Goal: Task Accomplishment & Management: Manage account settings

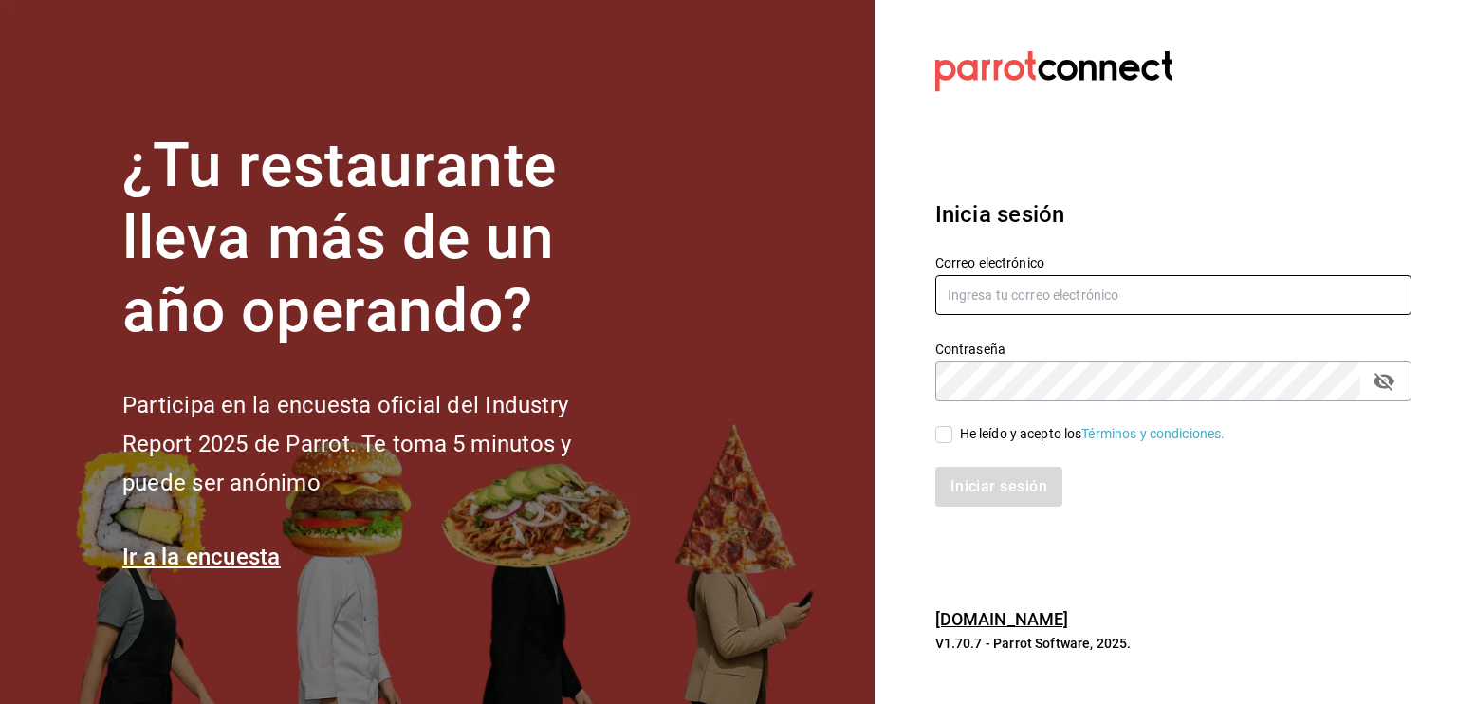
click at [1085, 291] on input "text" at bounding box center [1173, 295] width 476 height 40
type input "david_galicia@outlook.com"
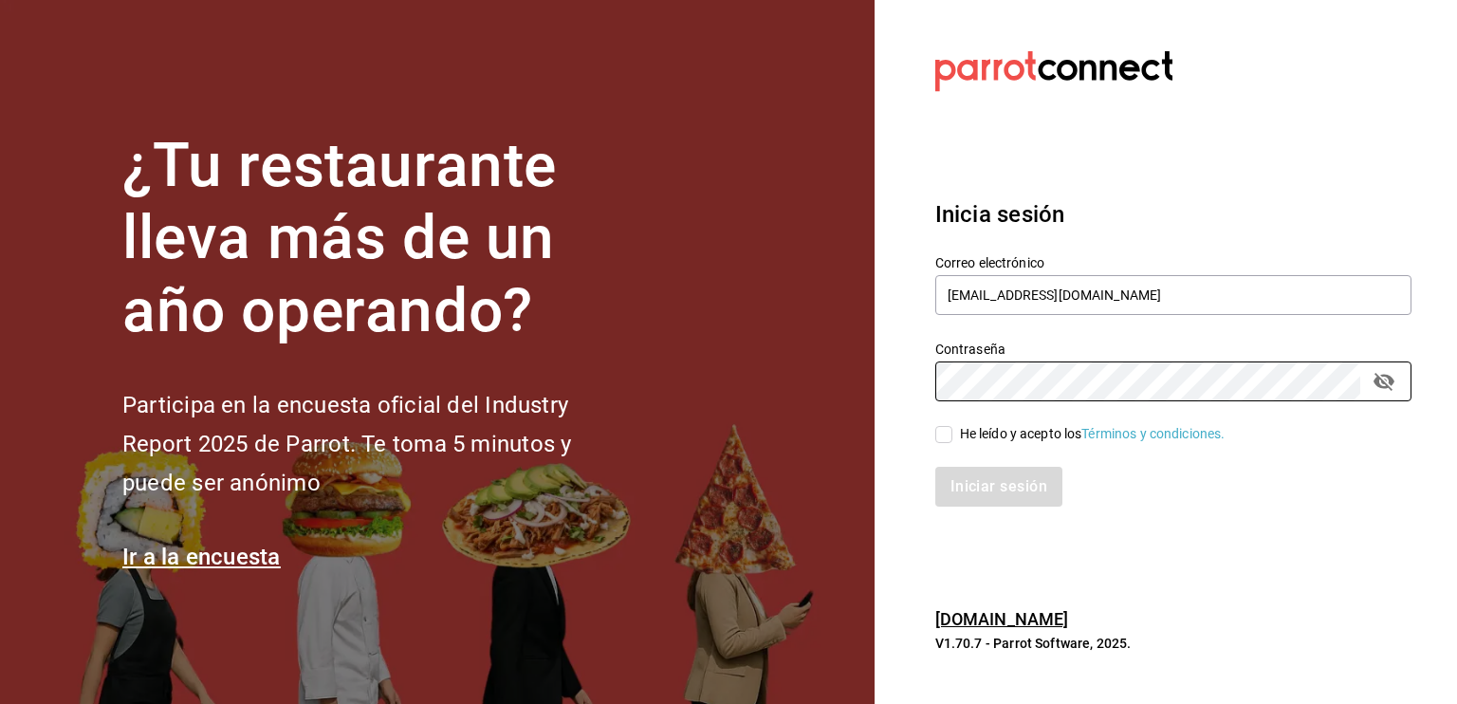
click at [1016, 430] on div "He leído y acepto los Términos y condiciones." at bounding box center [1093, 434] width 266 height 20
click at [952, 430] on input "He leído y acepto los Términos y condiciones." at bounding box center [943, 434] width 17 height 17
checkbox input "true"
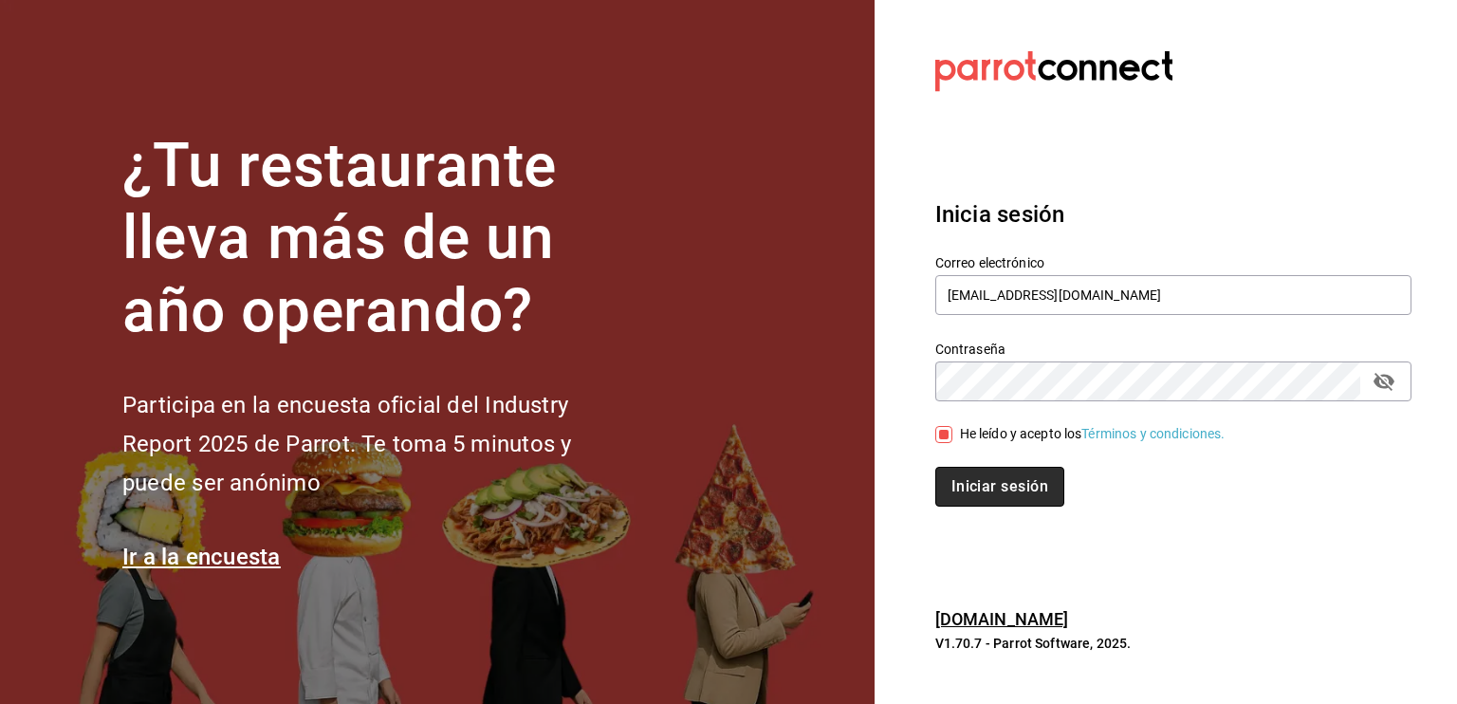
click at [987, 488] on button "Iniciar sesión" at bounding box center [999, 487] width 129 height 40
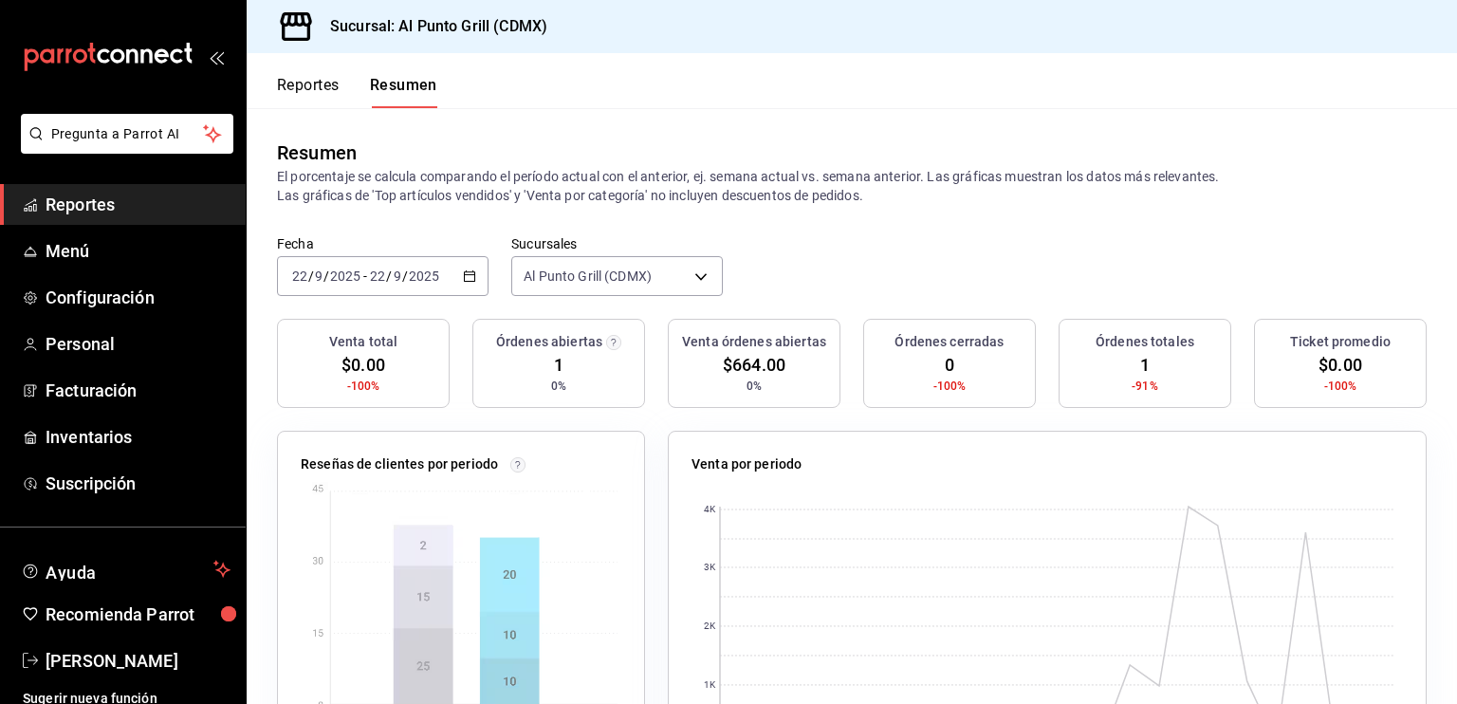
click at [294, 84] on button "Reportes" at bounding box center [308, 92] width 63 height 32
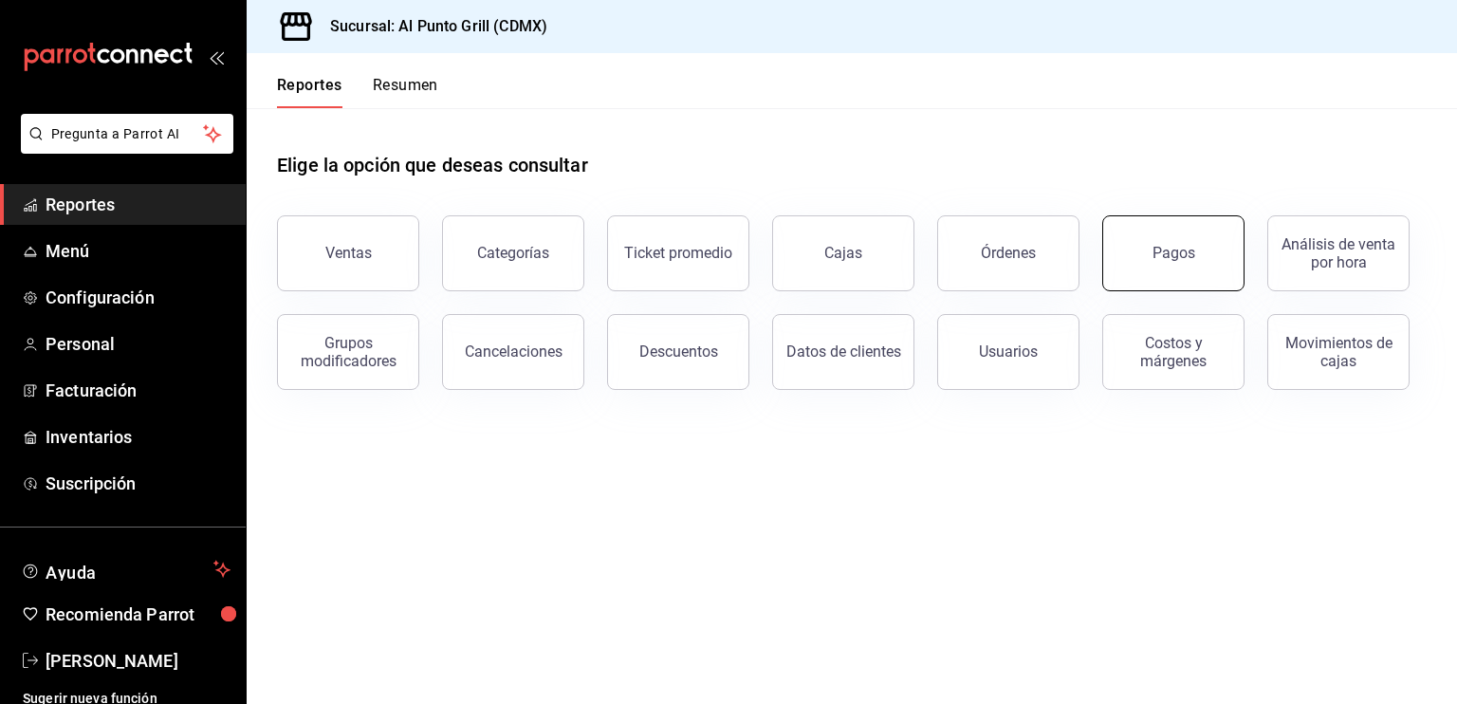
click at [1165, 263] on button "Pagos" at bounding box center [1173, 253] width 142 height 76
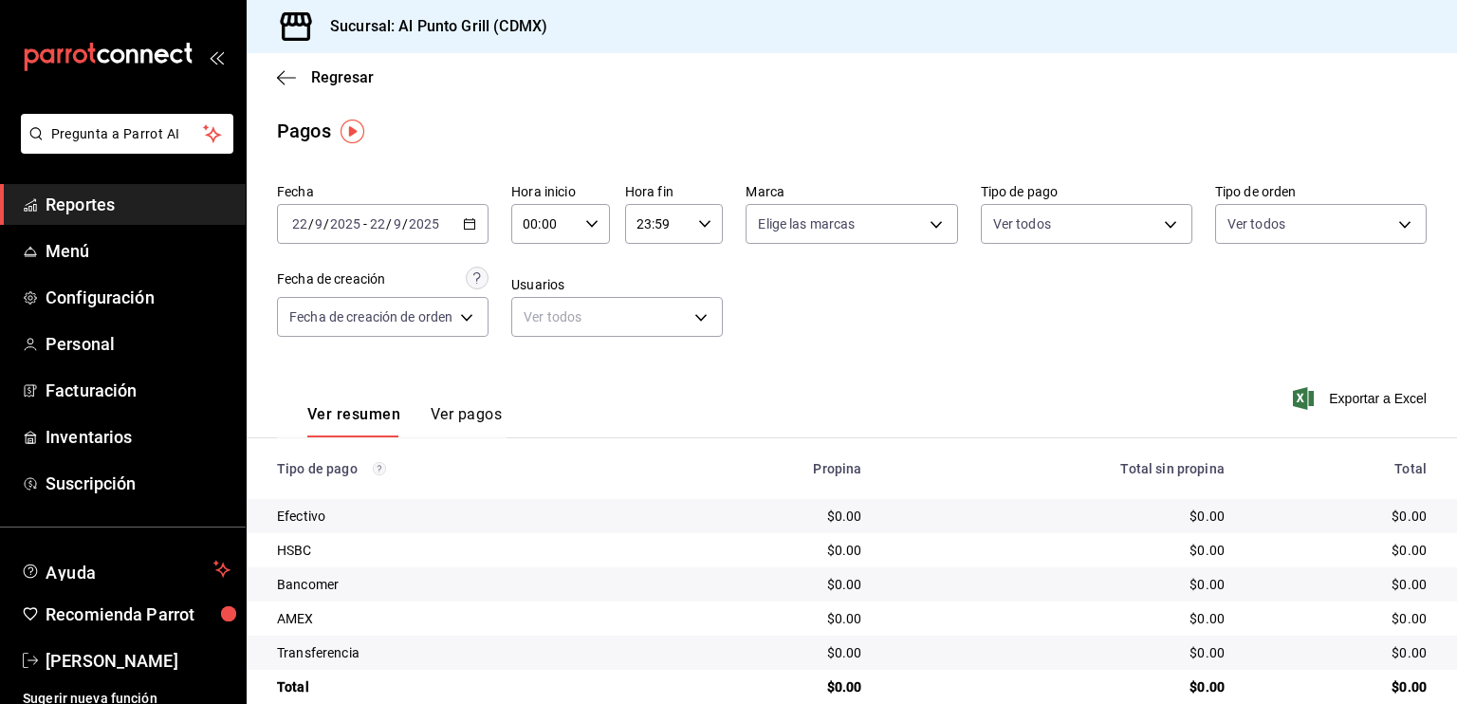
click at [352, 216] on input "2025" at bounding box center [345, 223] width 32 height 15
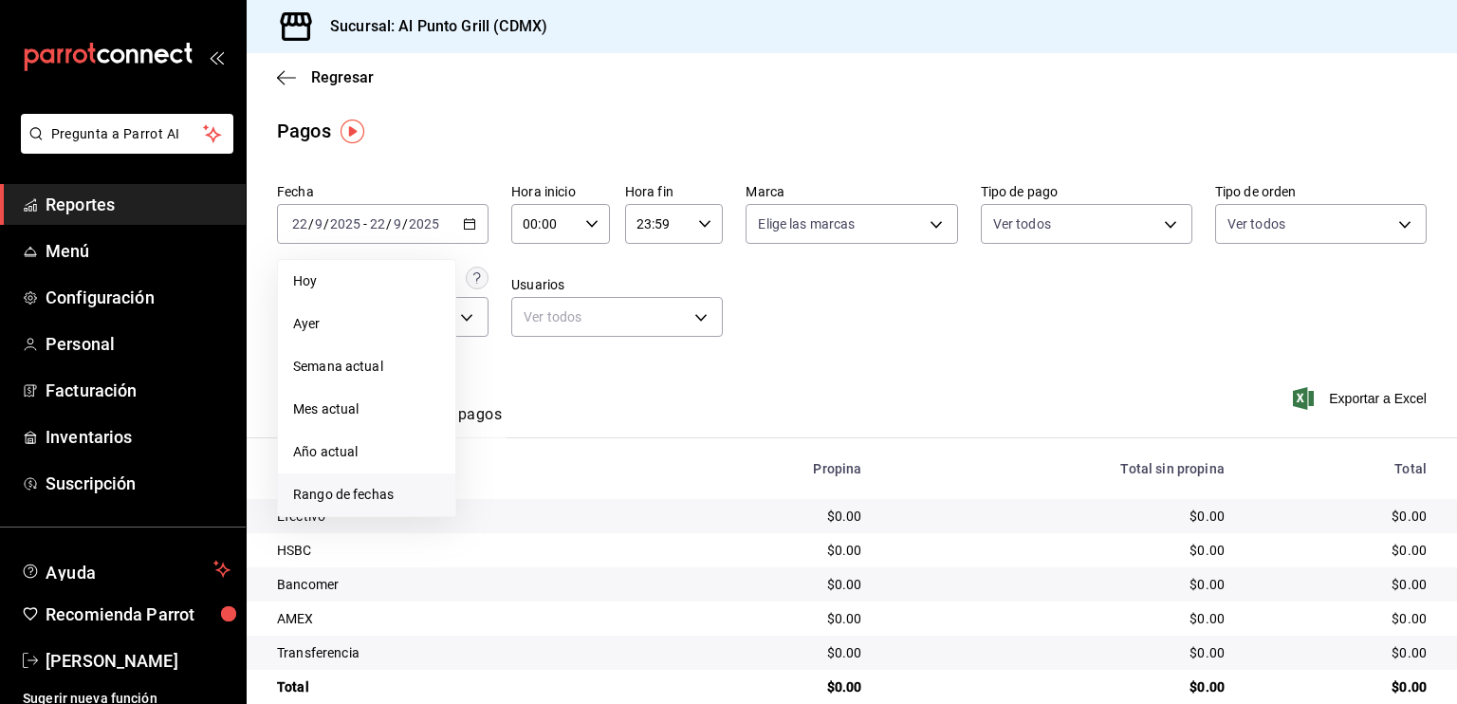
click at [368, 483] on li "Rango de fechas" at bounding box center [366, 494] width 177 height 43
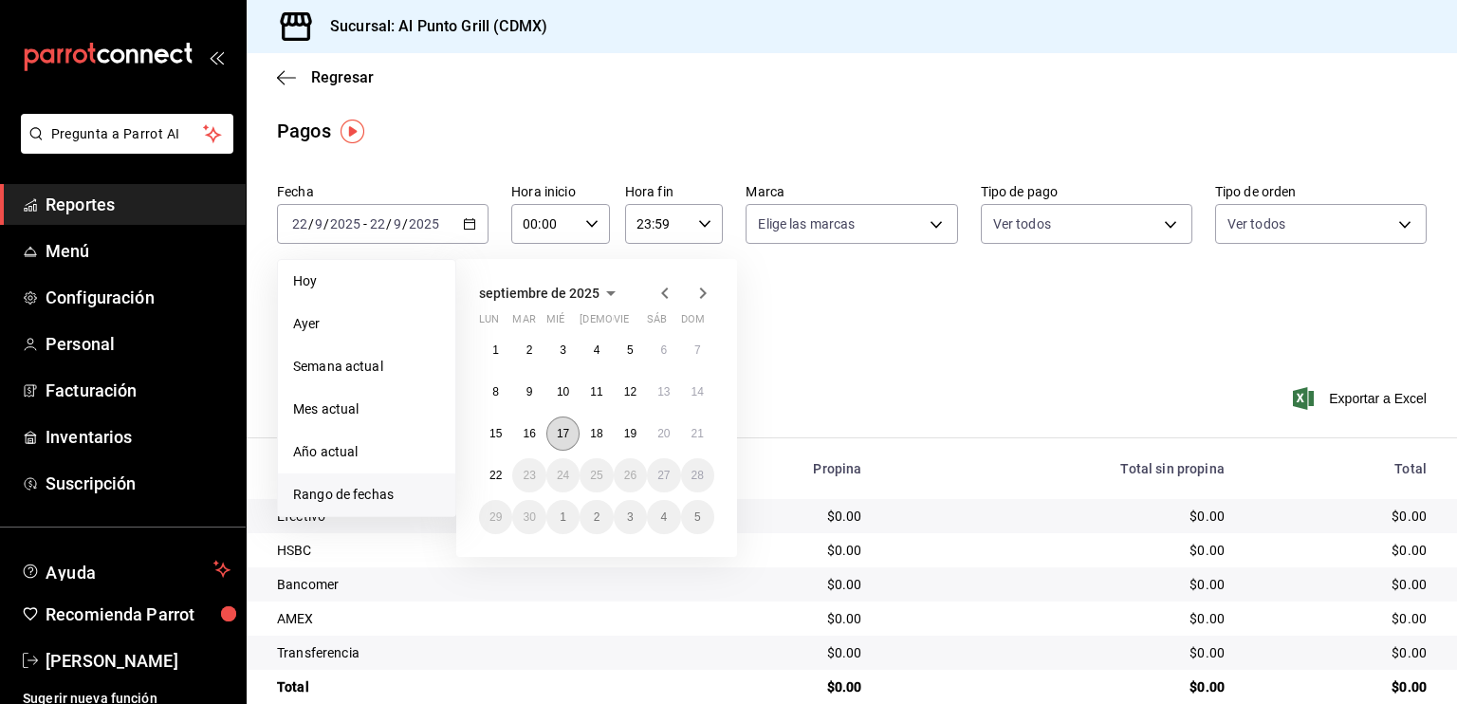
click at [558, 433] on abbr "17" at bounding box center [563, 433] width 12 height 13
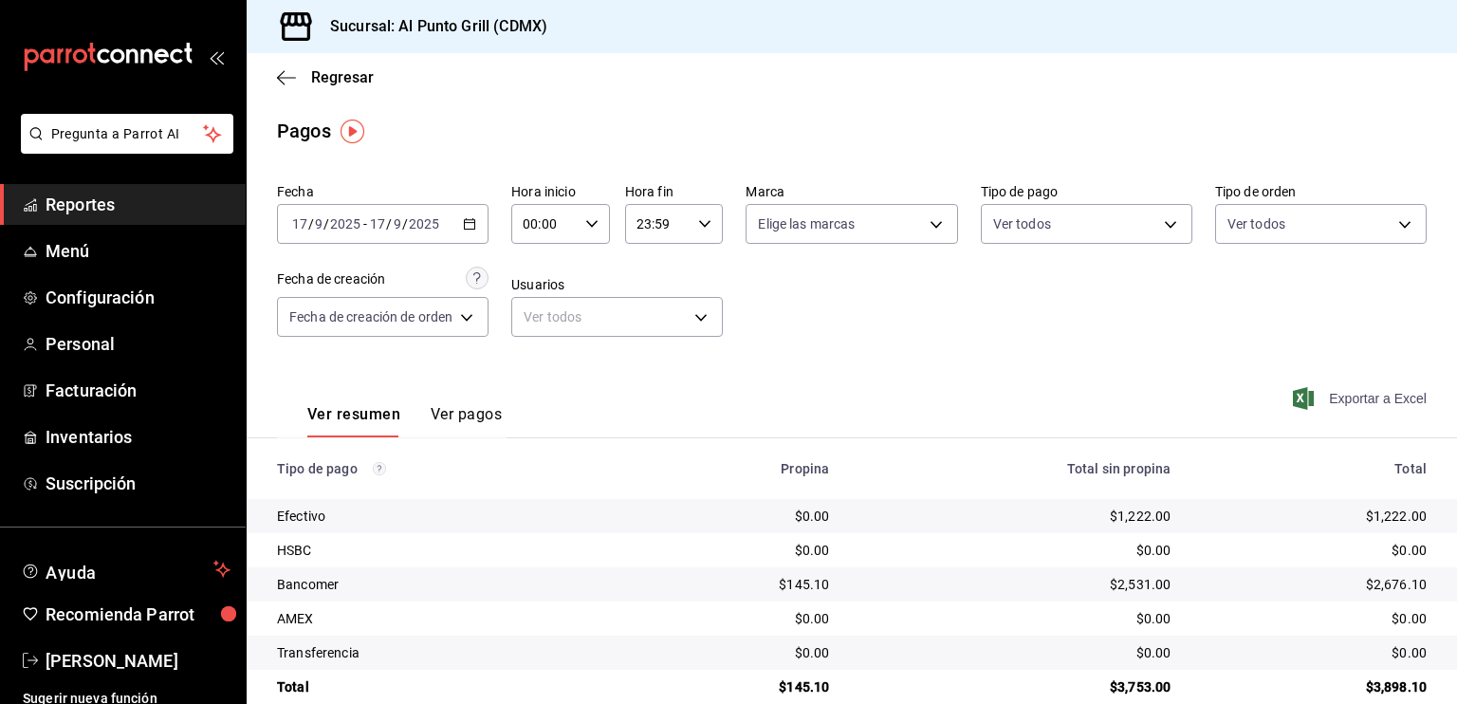
click at [1303, 397] on span "Exportar a Excel" at bounding box center [1361, 398] width 130 height 23
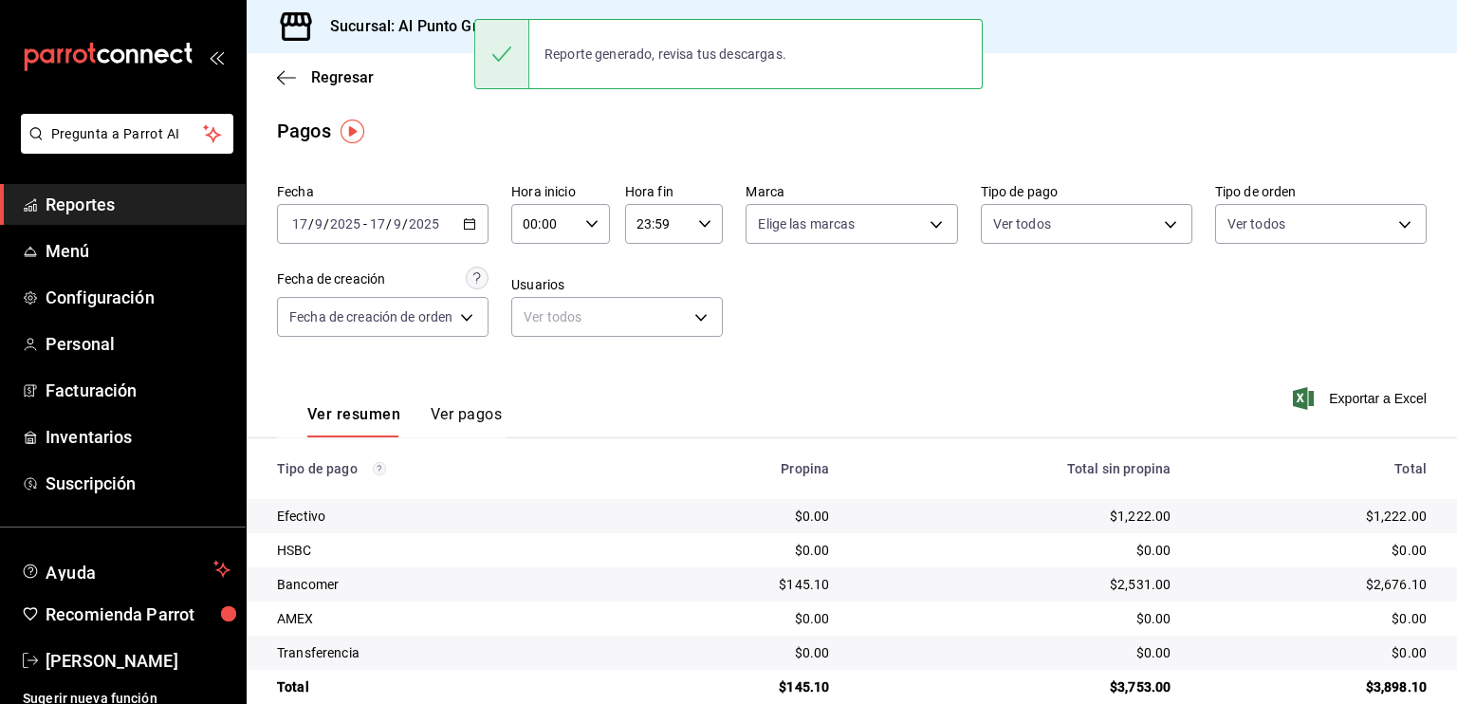
click at [339, 229] on input "2025" at bounding box center [345, 223] width 32 height 15
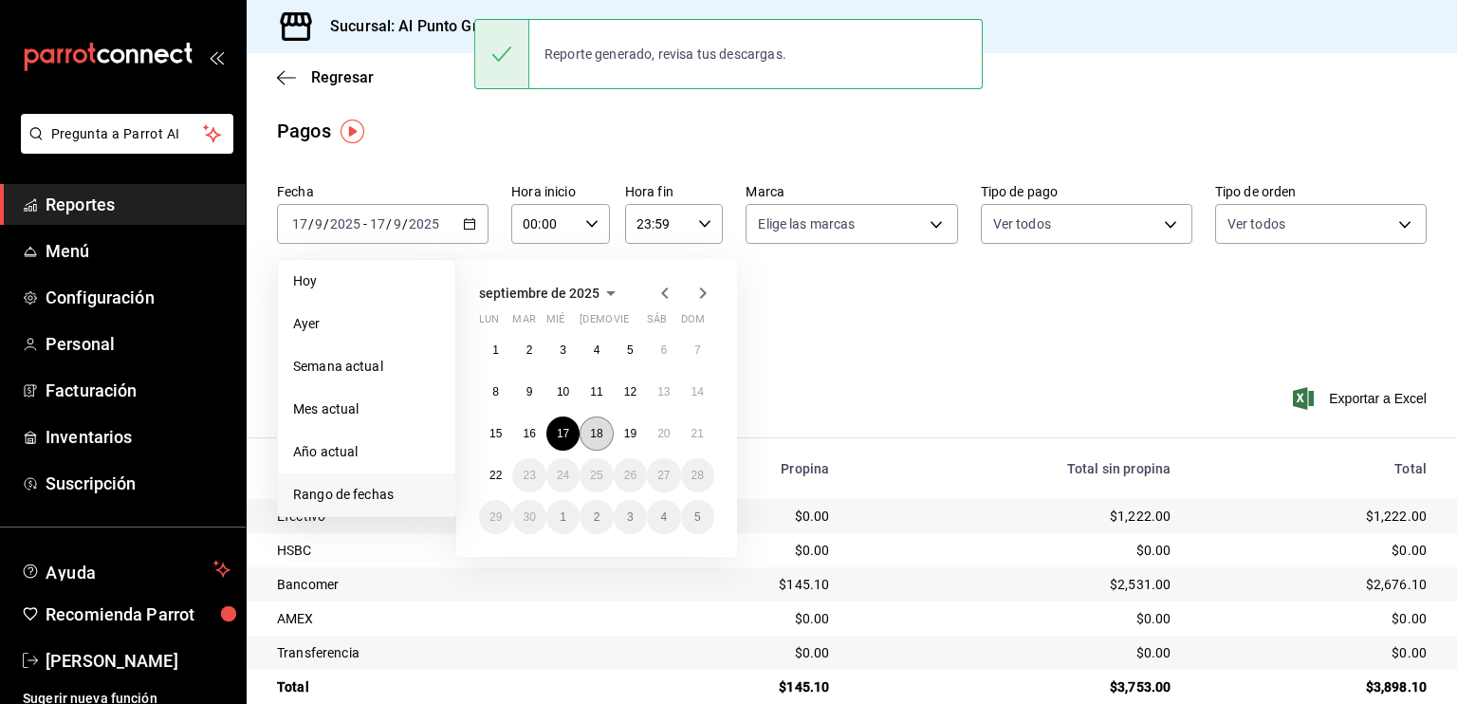
click at [592, 418] on button "18" at bounding box center [595, 433] width 33 height 34
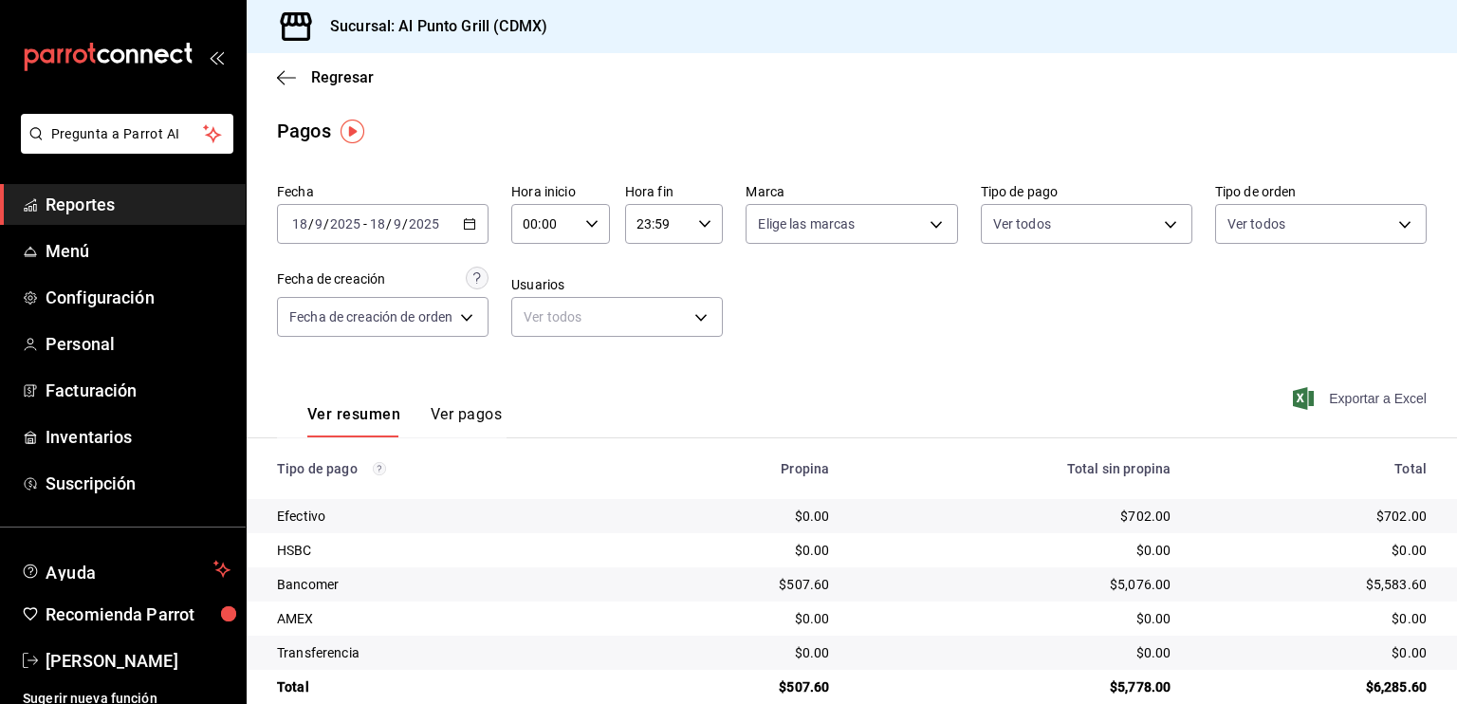
click at [1381, 399] on span "Exportar a Excel" at bounding box center [1361, 398] width 130 height 23
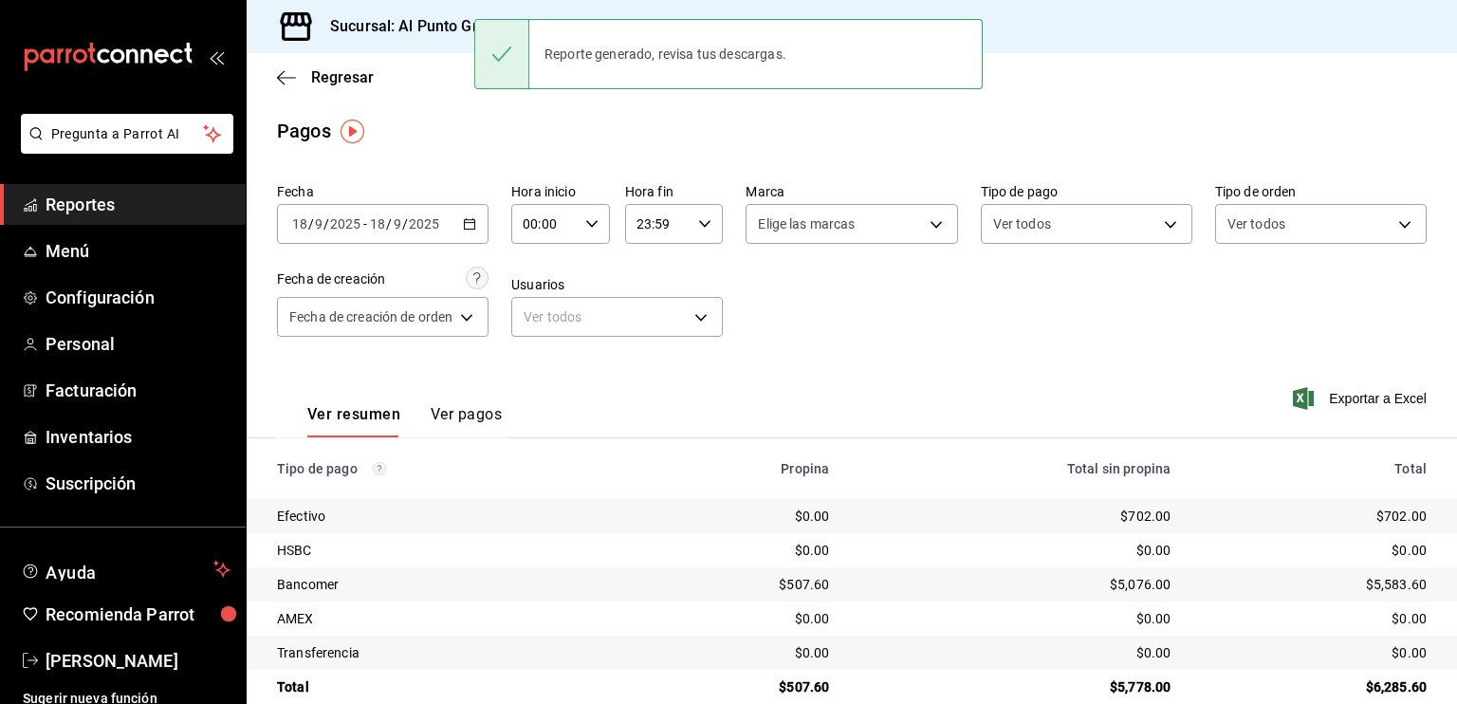
click at [410, 239] on div "[DATE] [DATE] - [DATE] [DATE]" at bounding box center [382, 224] width 211 height 40
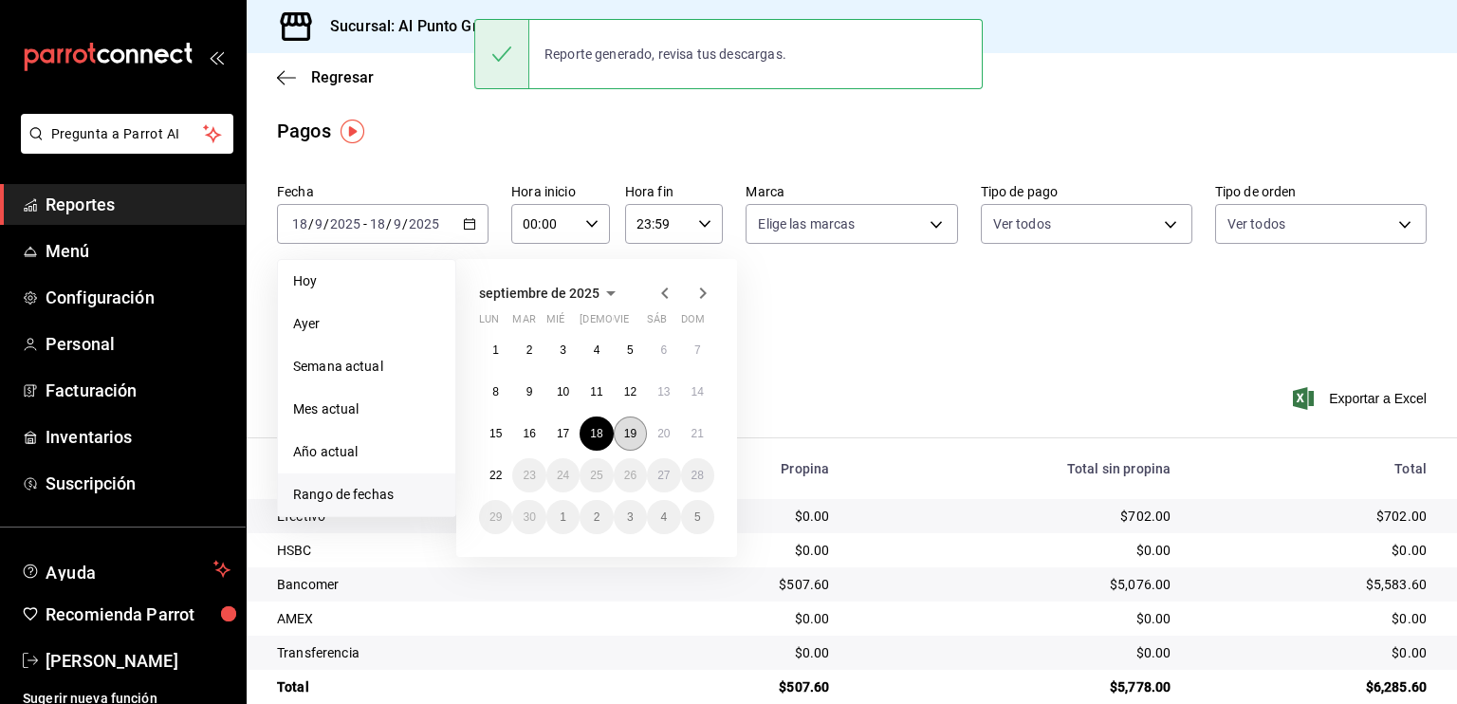
click at [629, 433] on abbr "19" at bounding box center [630, 433] width 12 height 13
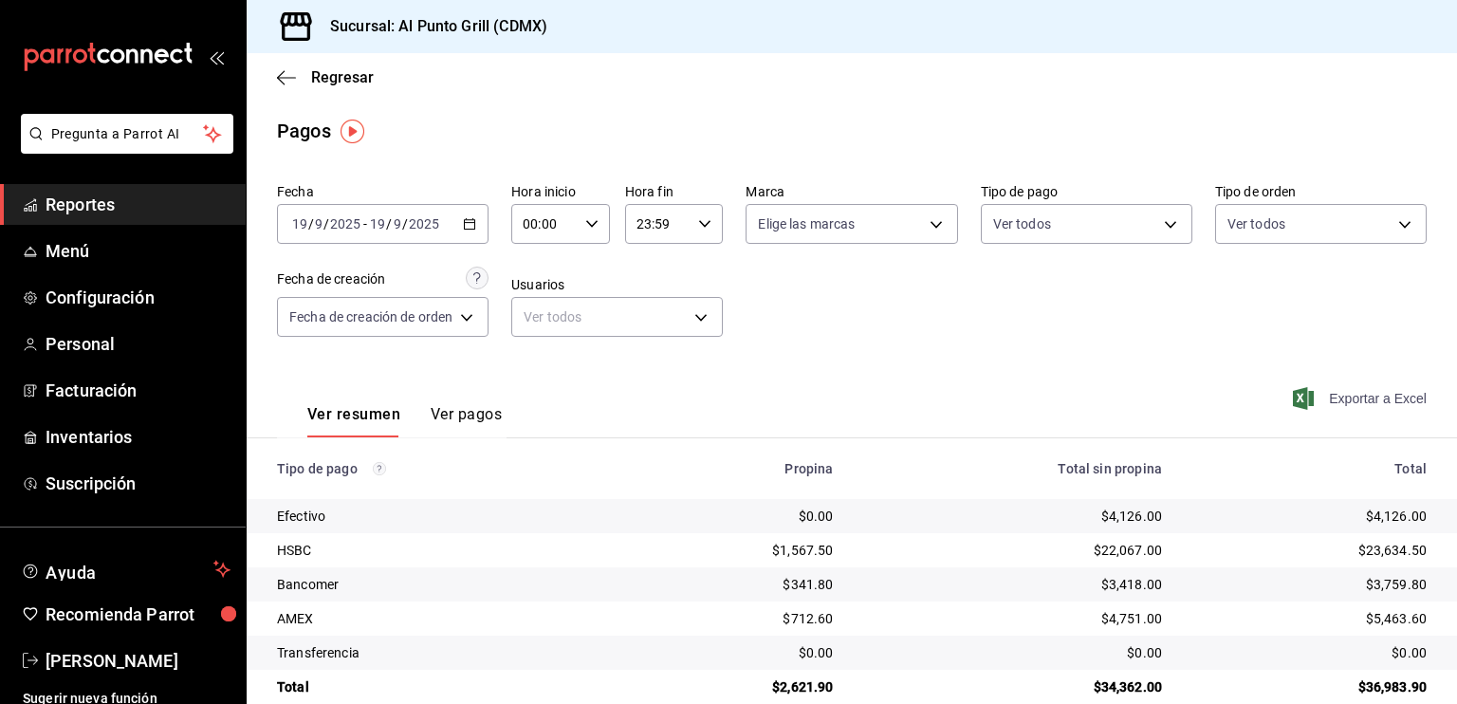
click at [1351, 409] on span "Exportar a Excel" at bounding box center [1361, 398] width 130 height 23
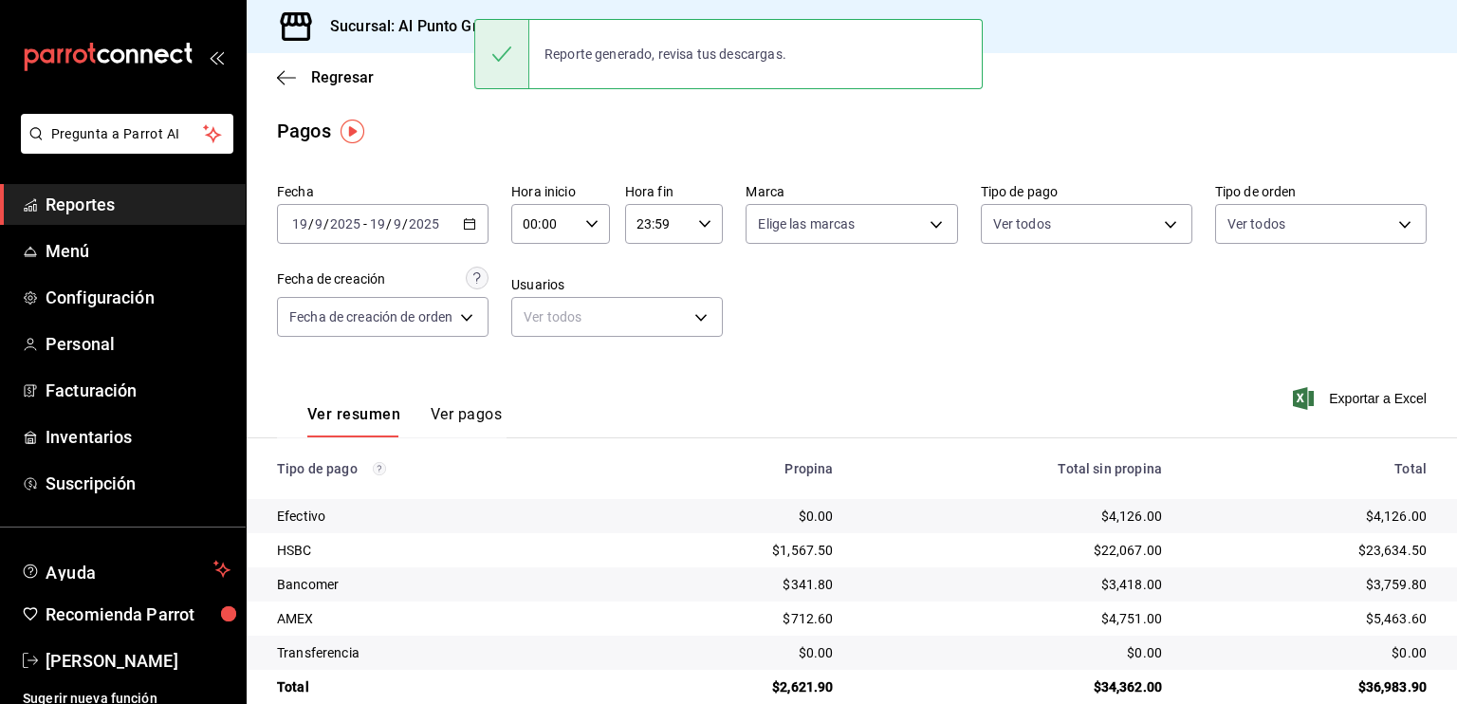
click at [387, 228] on span "/" at bounding box center [389, 223] width 6 height 15
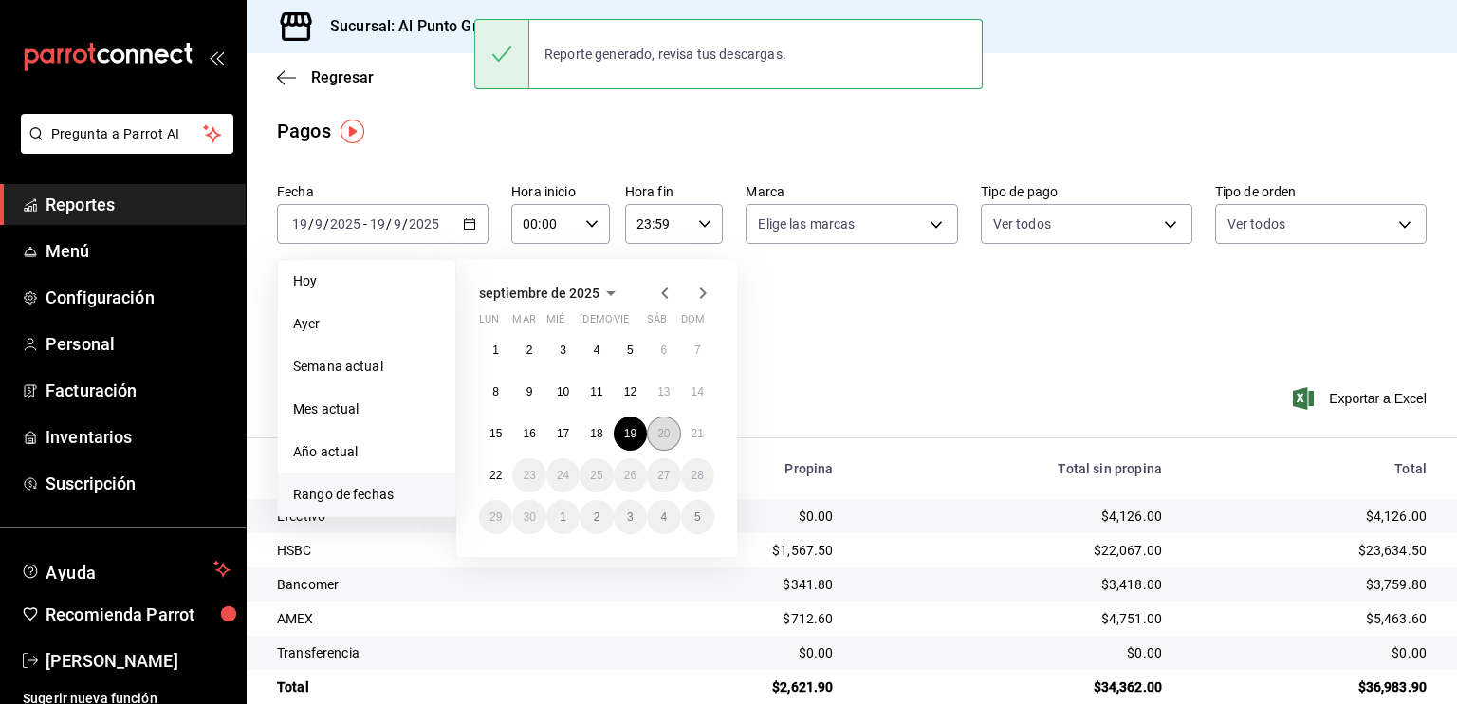
click at [657, 438] on abbr "20" at bounding box center [663, 433] width 12 height 13
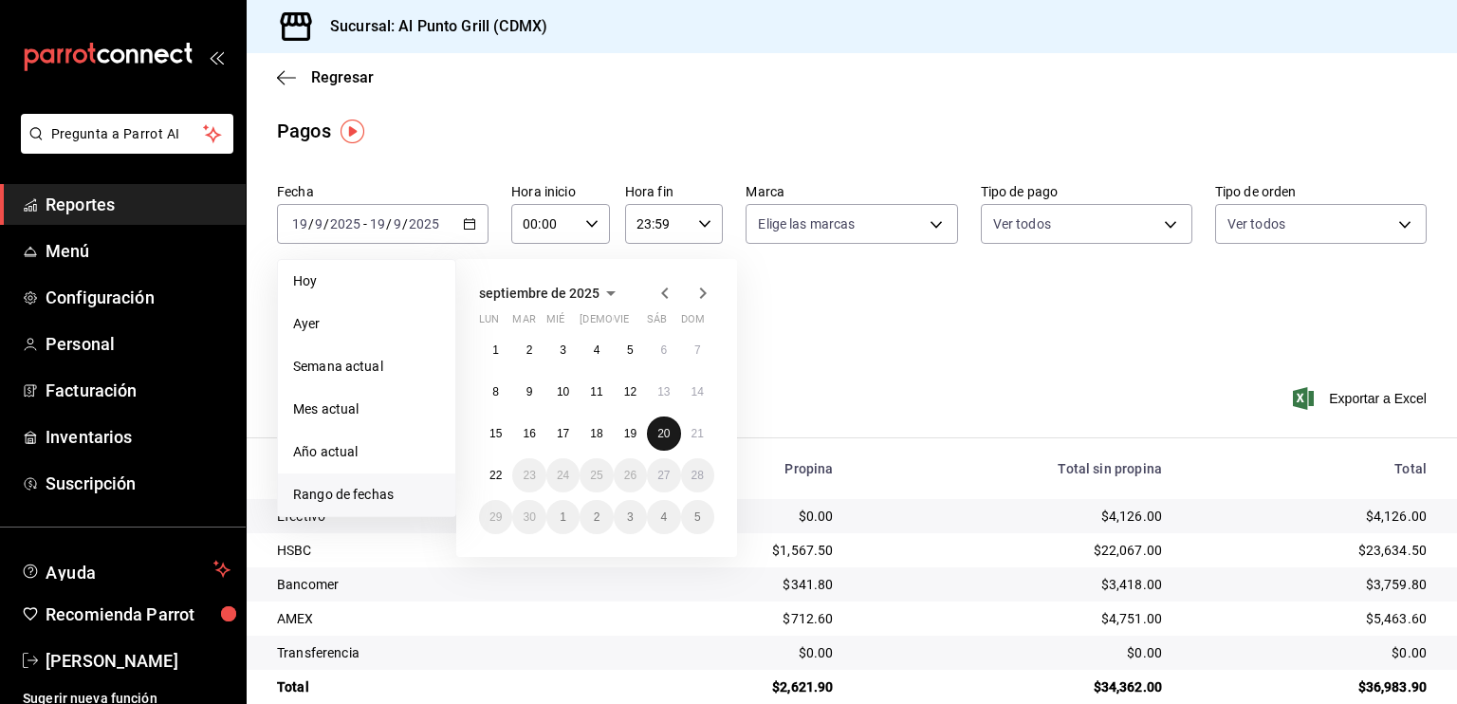
click at [657, 438] on abbr "20" at bounding box center [663, 433] width 12 height 13
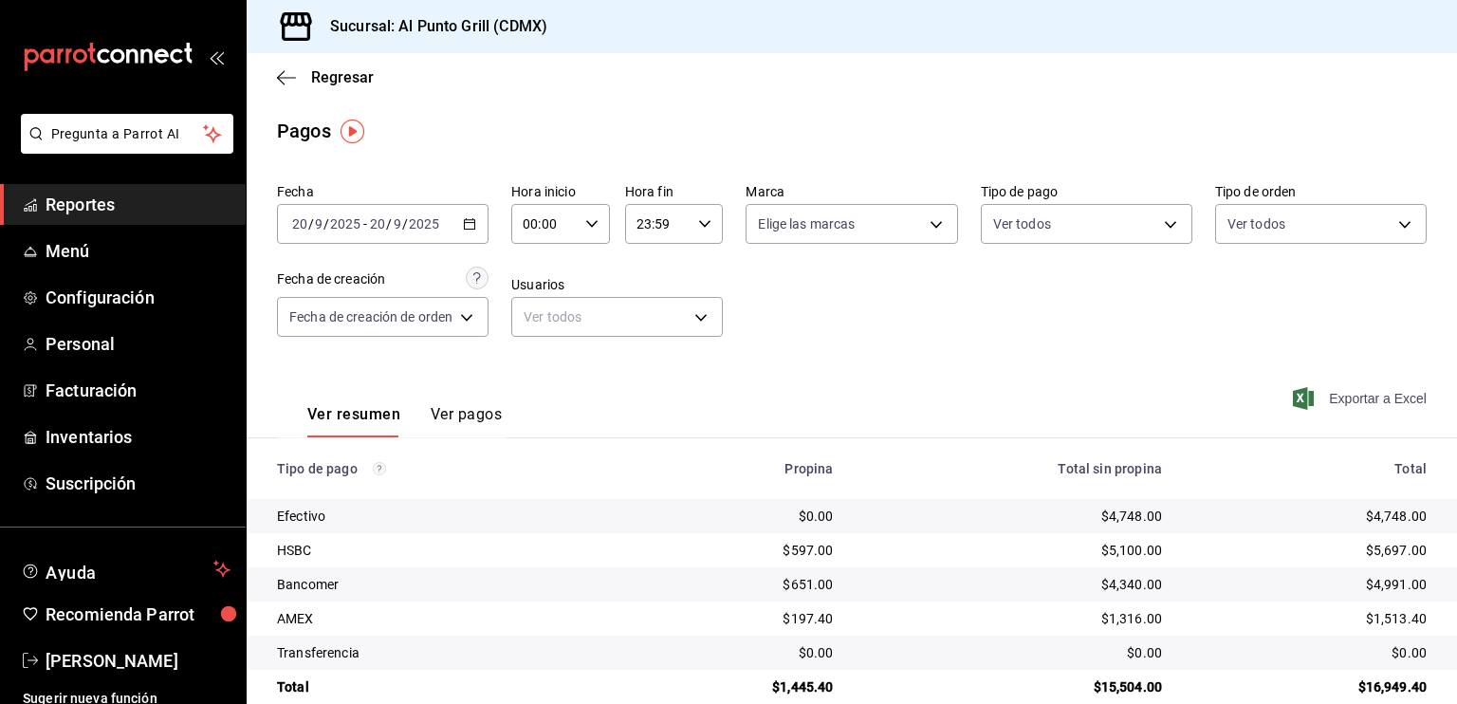
click at [1326, 396] on span "Exportar a Excel" at bounding box center [1361, 398] width 130 height 23
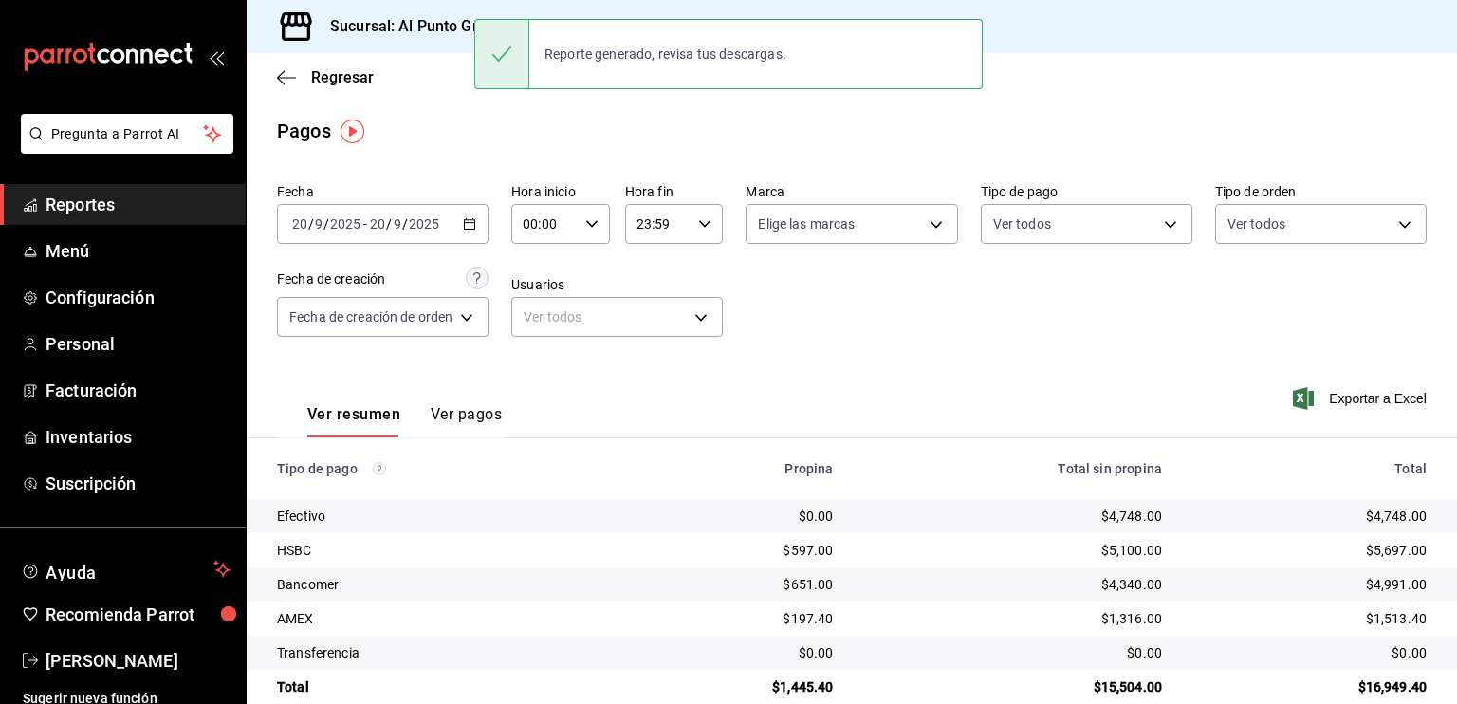
click at [355, 214] on div "[DATE] [DATE] - [DATE] [DATE]" at bounding box center [382, 224] width 211 height 40
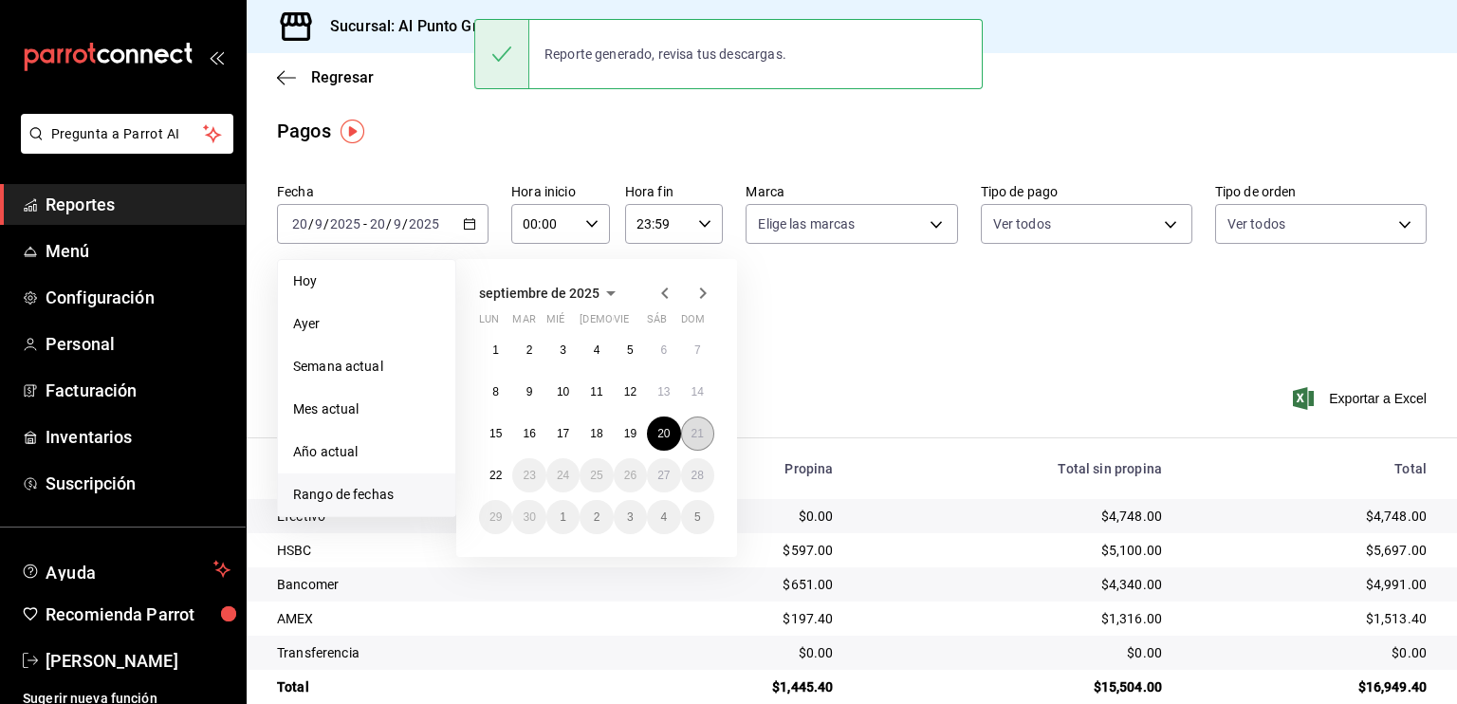
click at [689, 426] on button "21" at bounding box center [697, 433] width 33 height 34
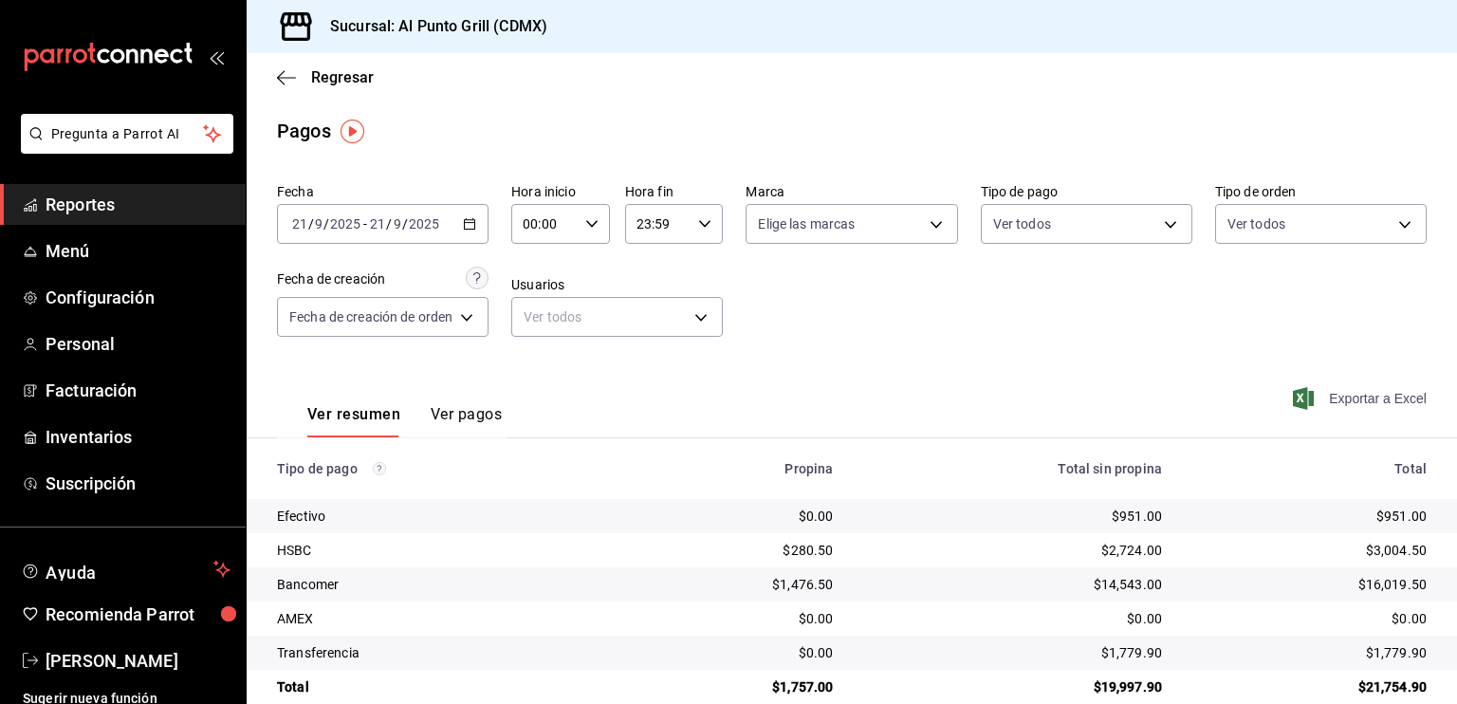
click at [1385, 396] on span "Exportar a Excel" at bounding box center [1361, 398] width 130 height 23
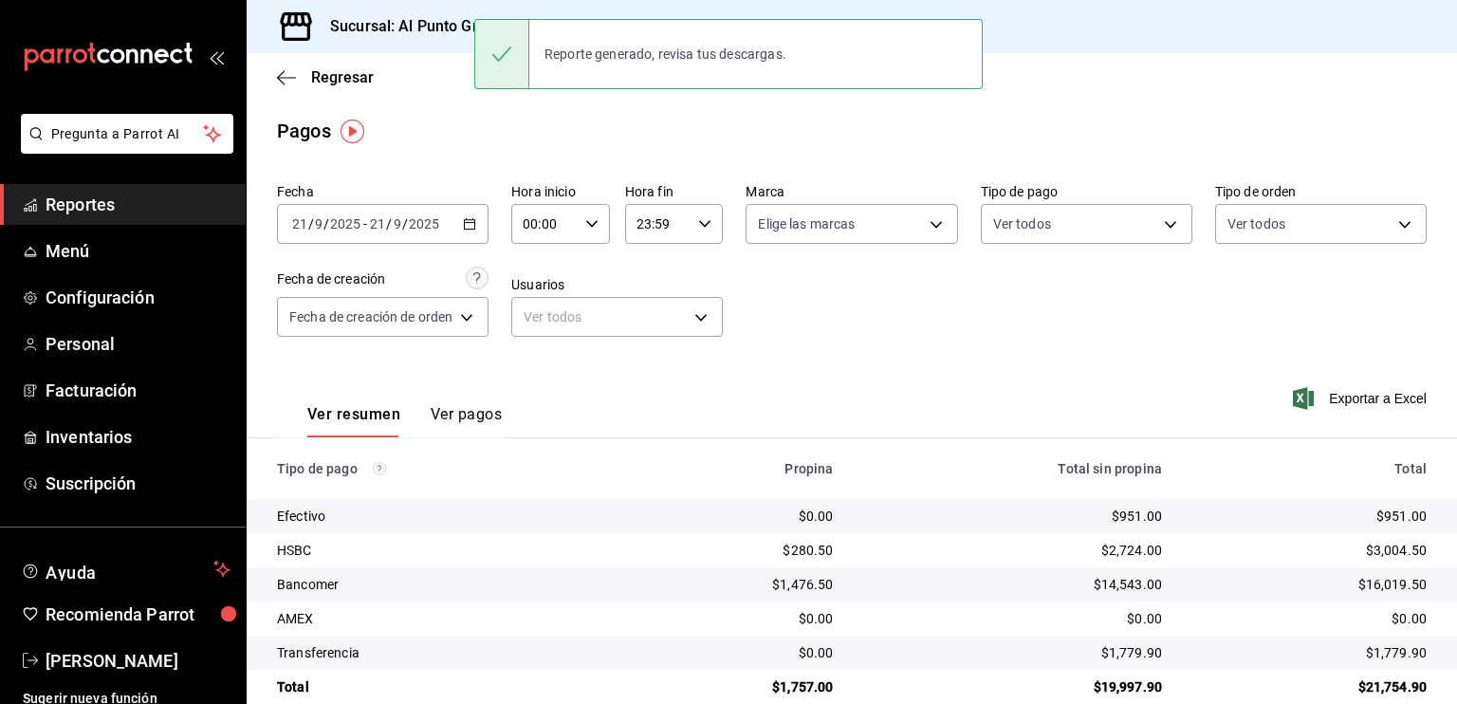
click at [346, 236] on div "[DATE] [DATE] - [DATE] [DATE]" at bounding box center [382, 224] width 211 height 40
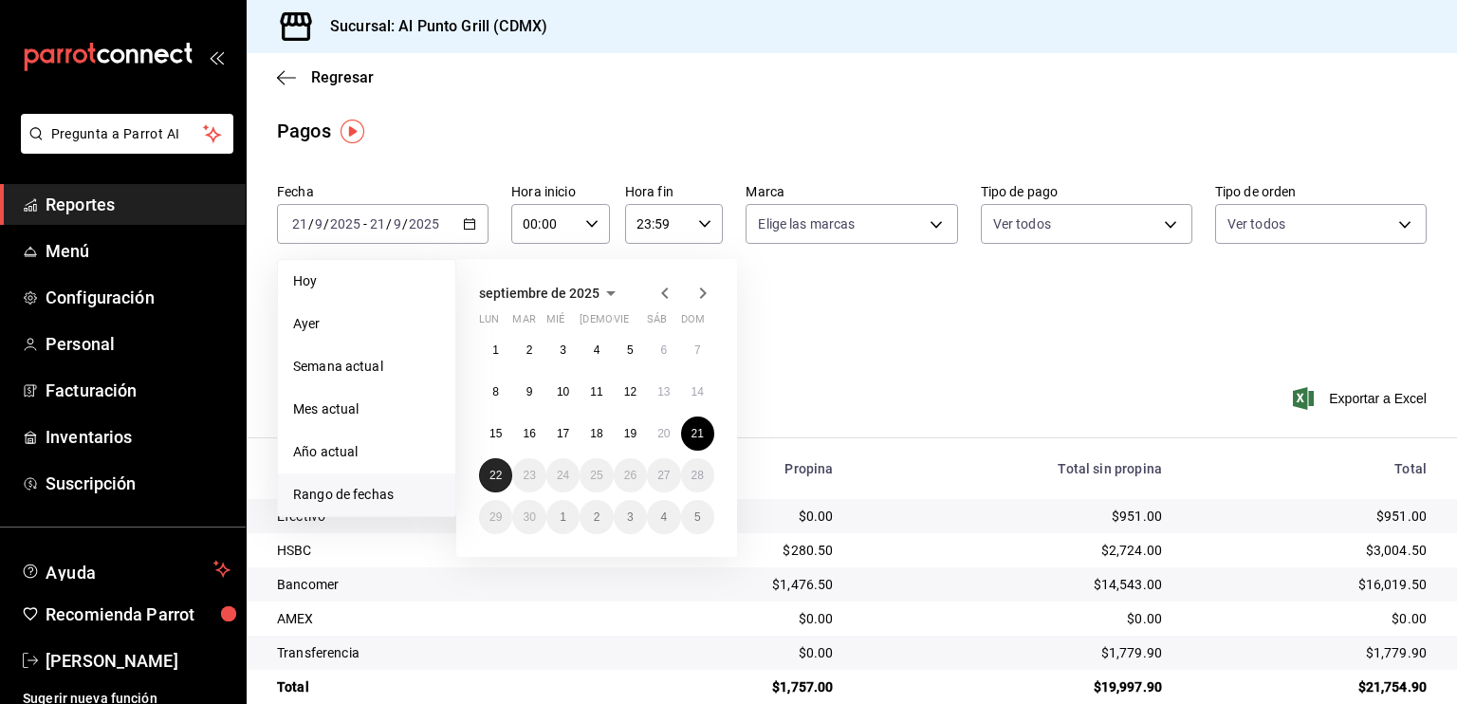
click at [485, 481] on button "22" at bounding box center [495, 475] width 33 height 34
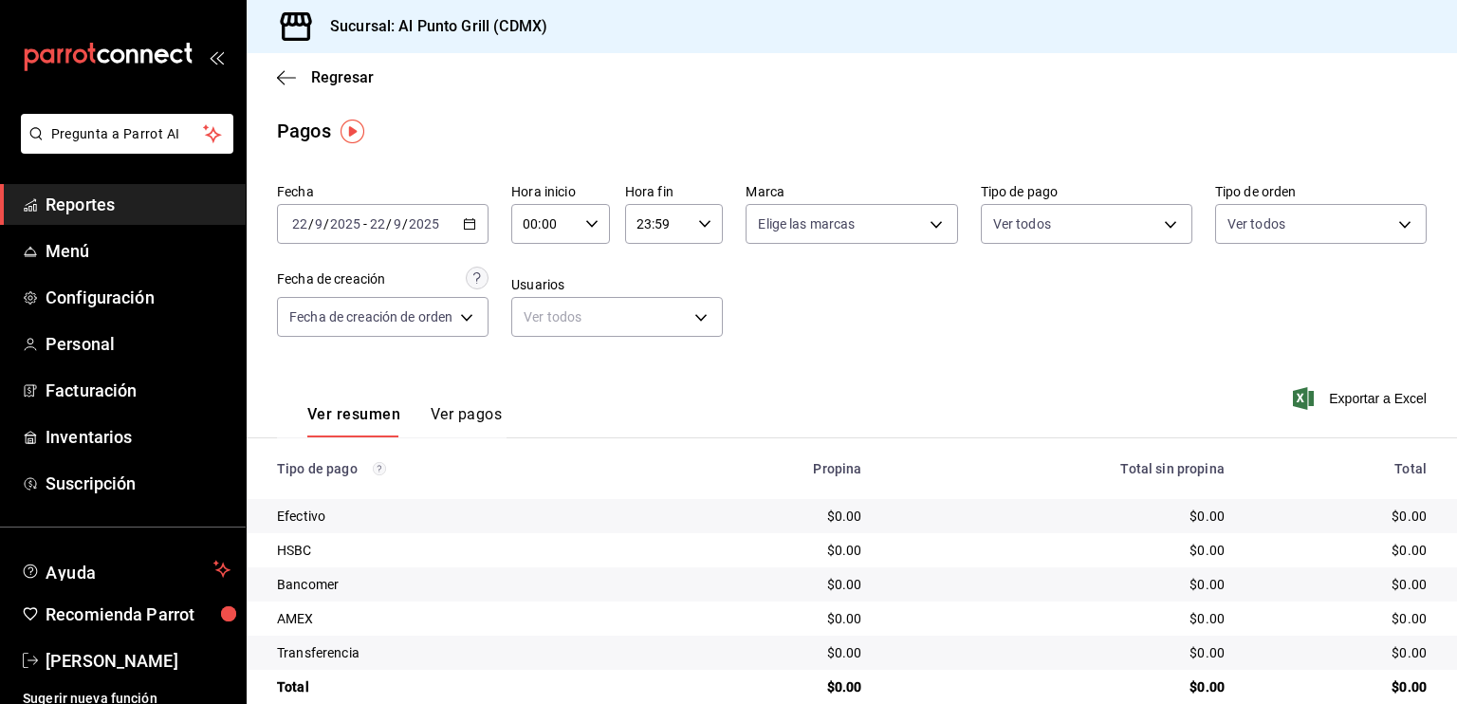
click at [434, 225] on input "2025" at bounding box center [424, 223] width 32 height 15
click at [971, 321] on div "Fecha [DATE] [DATE] - [DATE] [DATE] Hora inicio 00:00 Hora inicio Hora fin 23:5…" at bounding box center [851, 267] width 1149 height 184
click at [285, 82] on icon "button" at bounding box center [286, 77] width 19 height 17
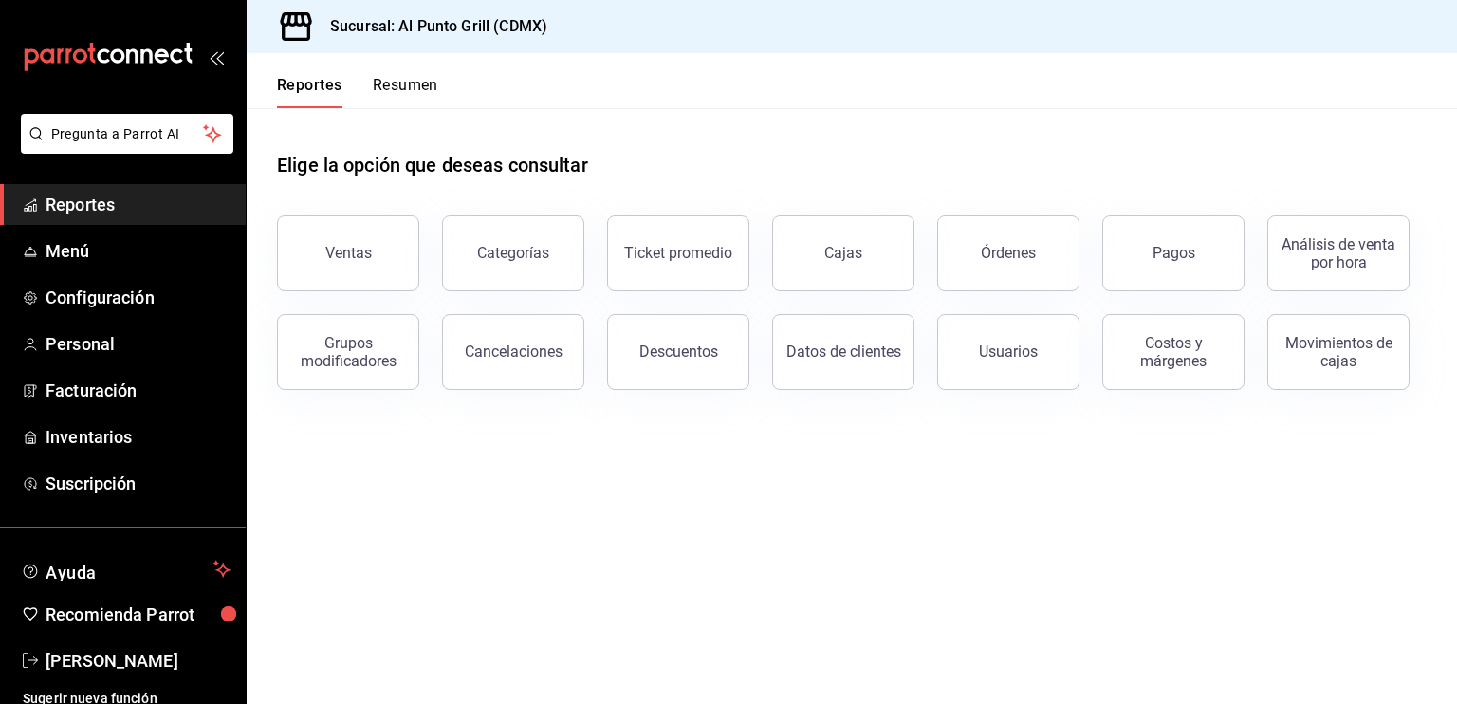
click at [104, 210] on span "Reportes" at bounding box center [138, 205] width 185 height 26
click at [979, 226] on button "Órdenes" at bounding box center [1008, 253] width 142 height 76
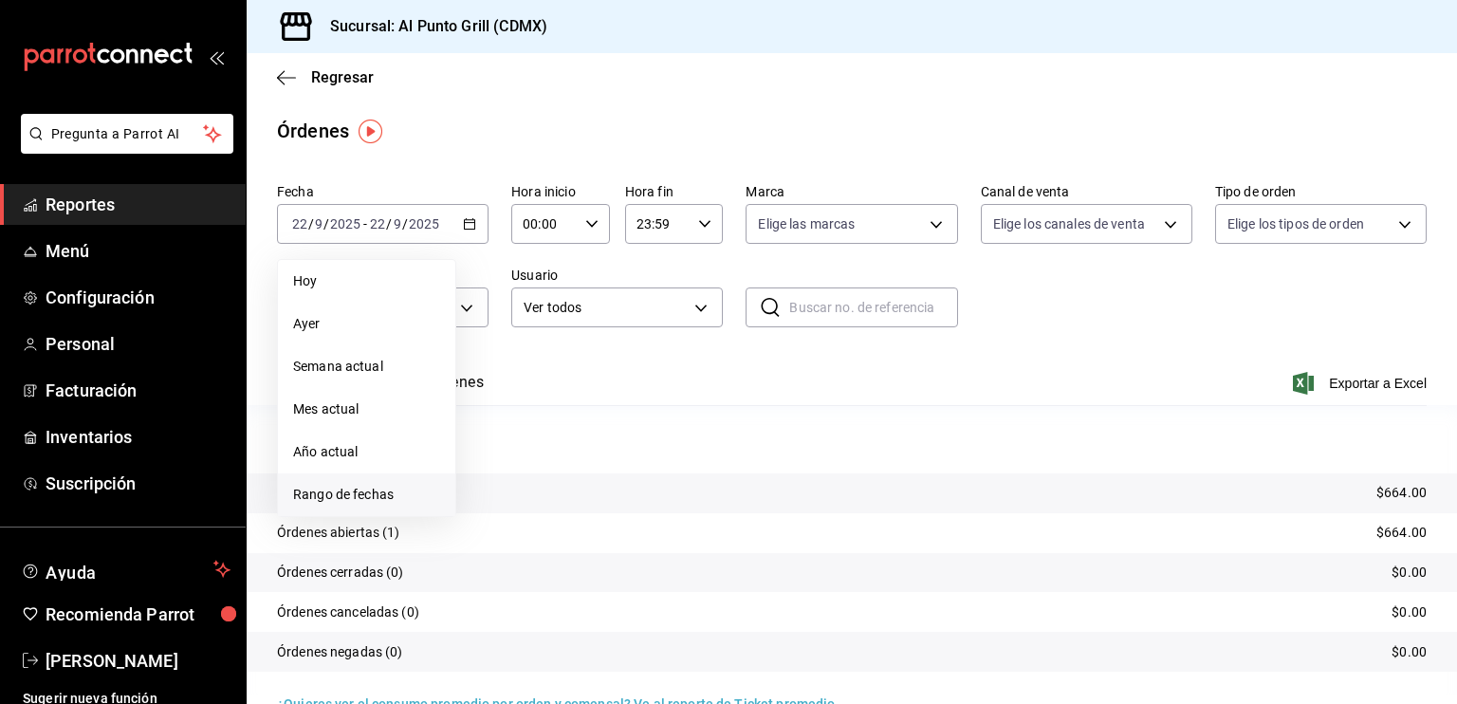
click at [325, 492] on span "Rango de fechas" at bounding box center [366, 495] width 147 height 20
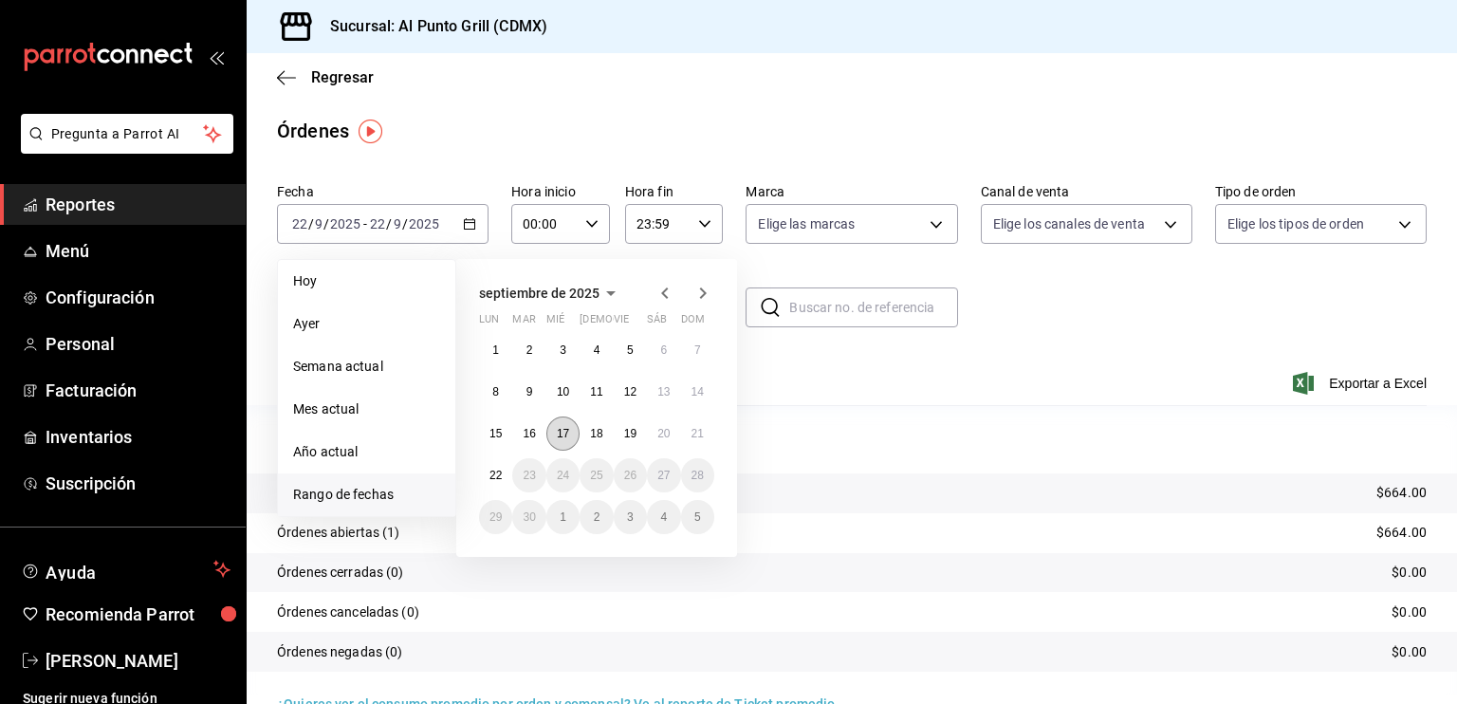
click at [569, 430] on abbr "17" at bounding box center [563, 433] width 12 height 13
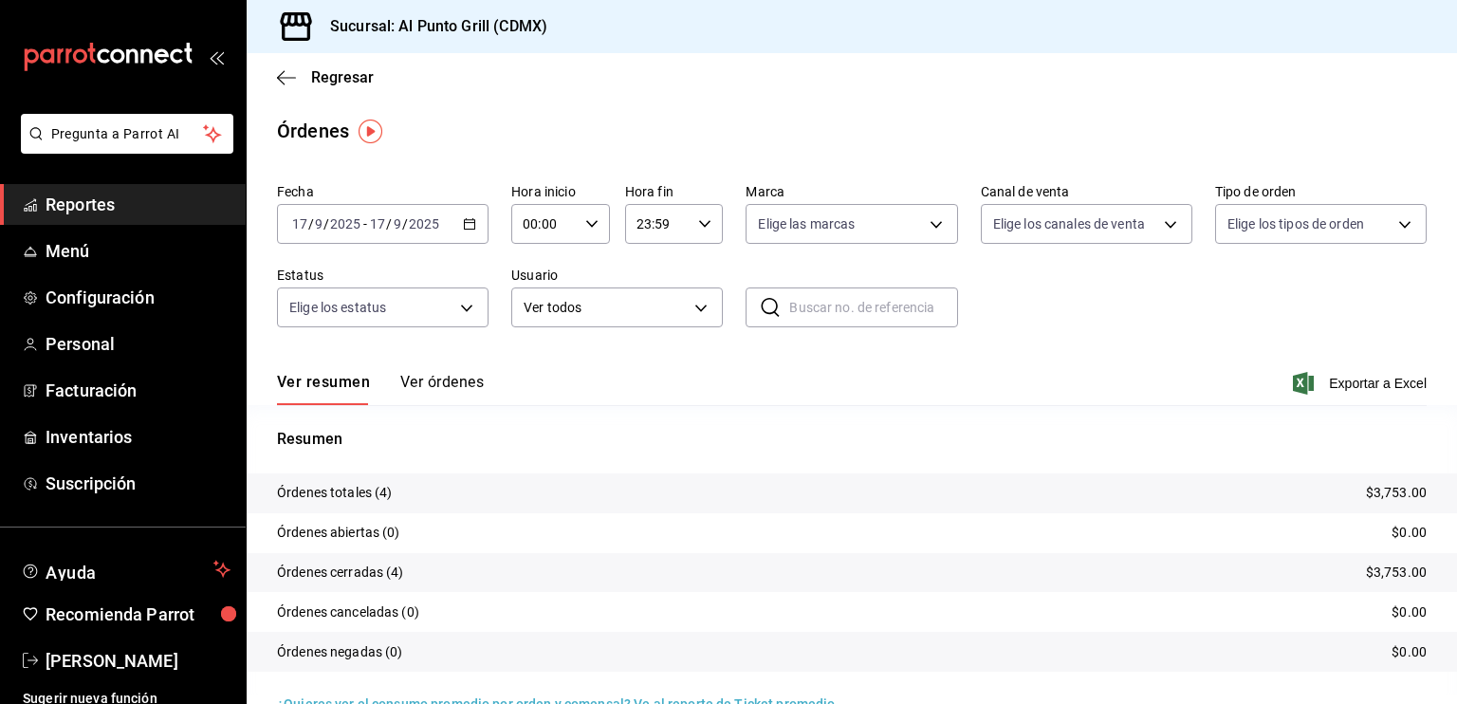
click at [209, 58] on icon "open_drawer_menu" at bounding box center [216, 56] width 15 height 15
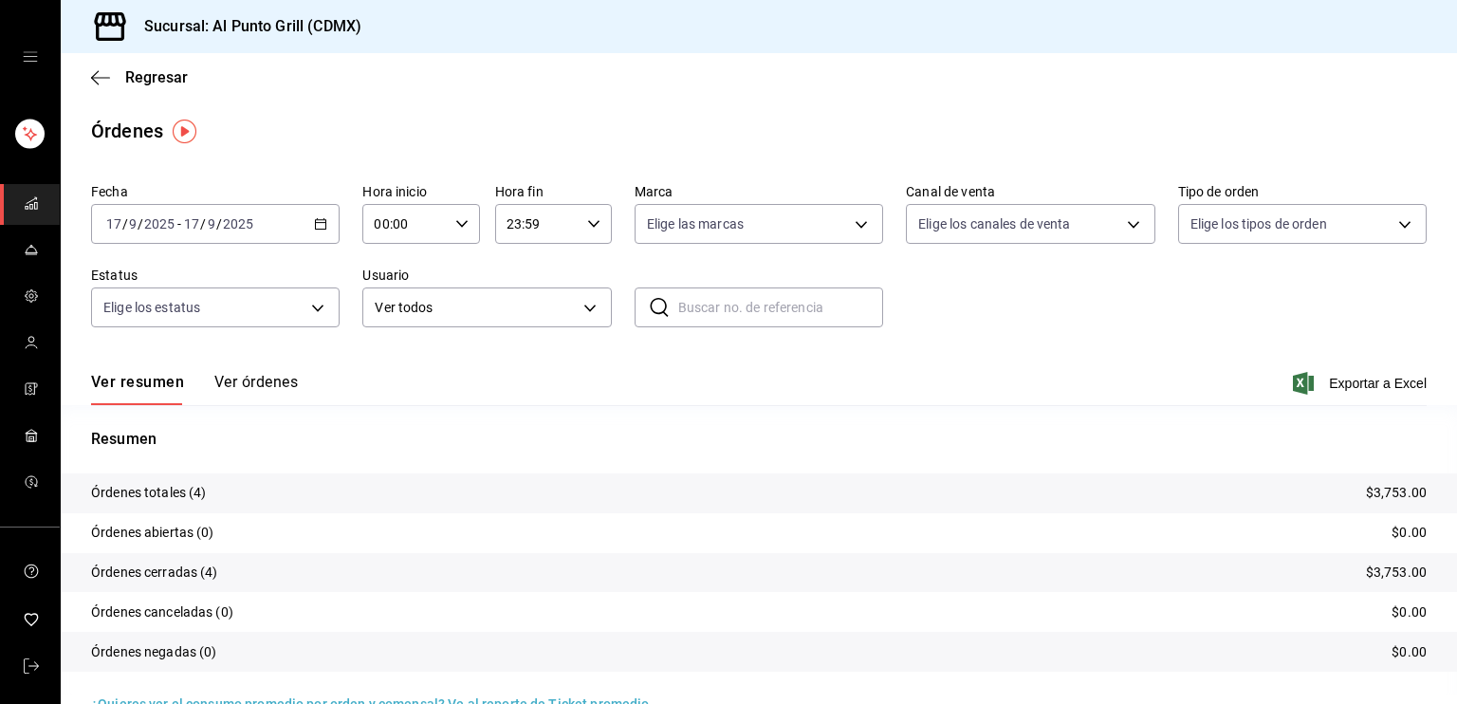
click at [277, 392] on button "Ver órdenes" at bounding box center [255, 389] width 83 height 32
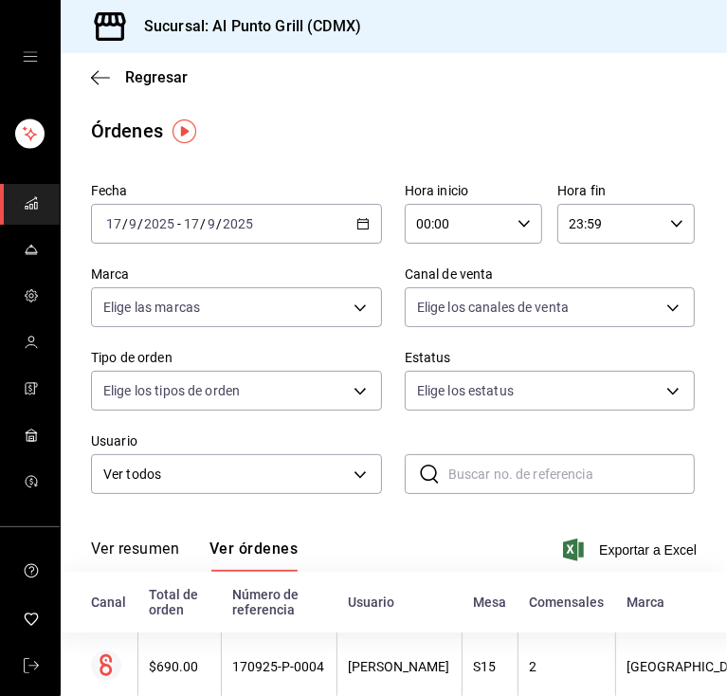
click at [213, 224] on input "9" at bounding box center [211, 223] width 9 height 15
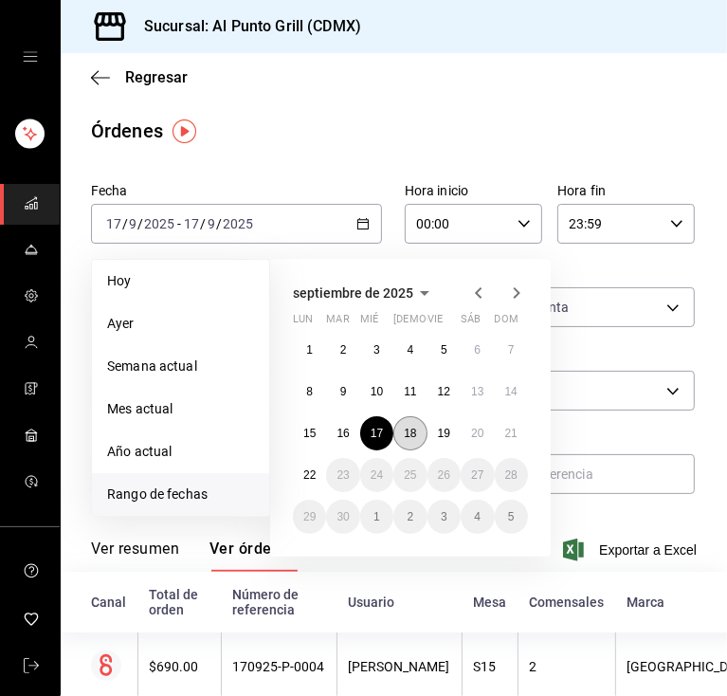
click at [410, 438] on abbr "18" at bounding box center [410, 433] width 12 height 13
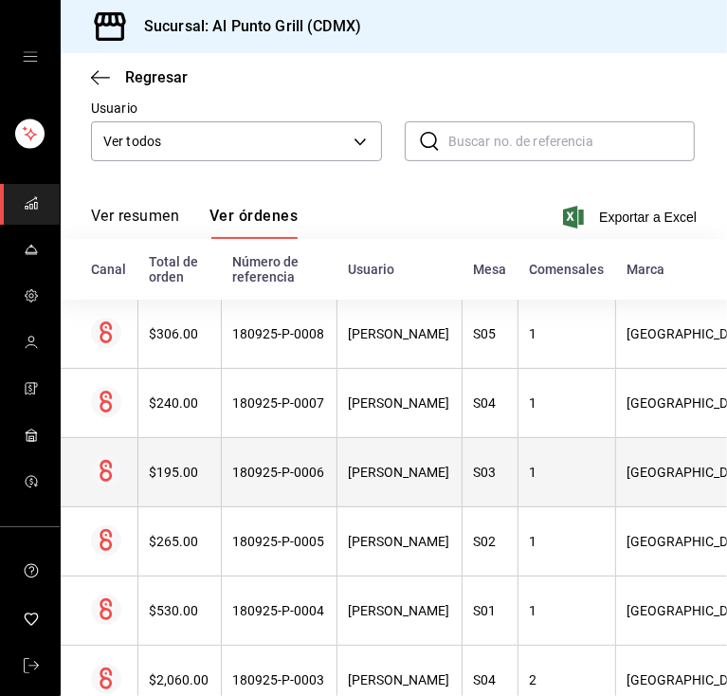
scroll to position [334, 0]
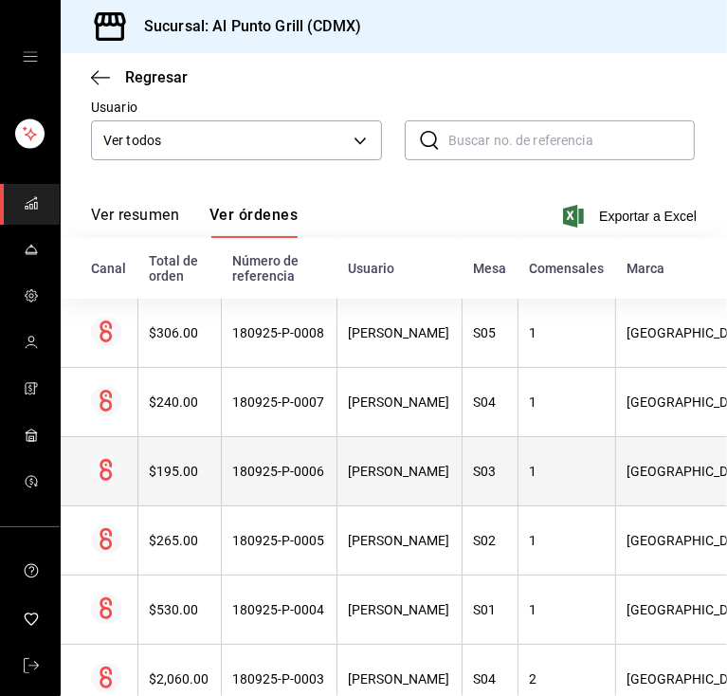
click at [377, 442] on th "[PERSON_NAME]" at bounding box center [399, 471] width 125 height 69
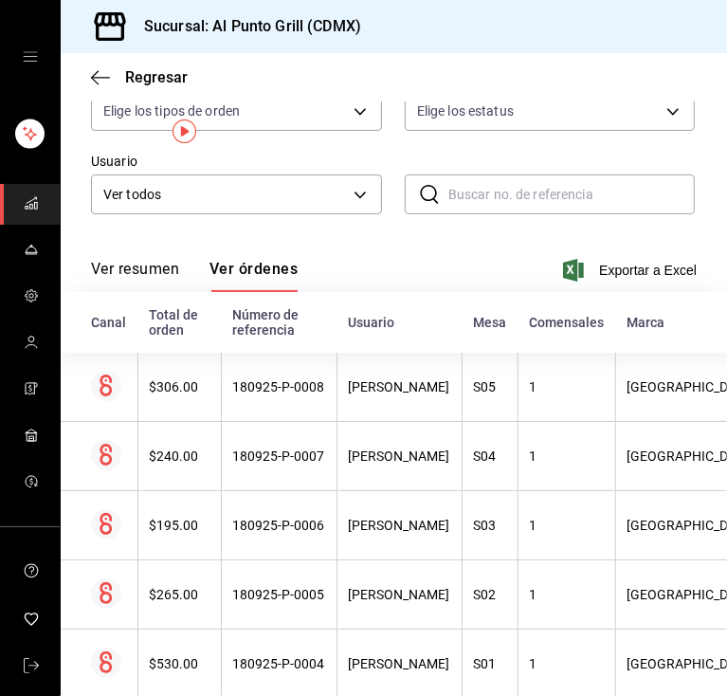
scroll to position [0, 0]
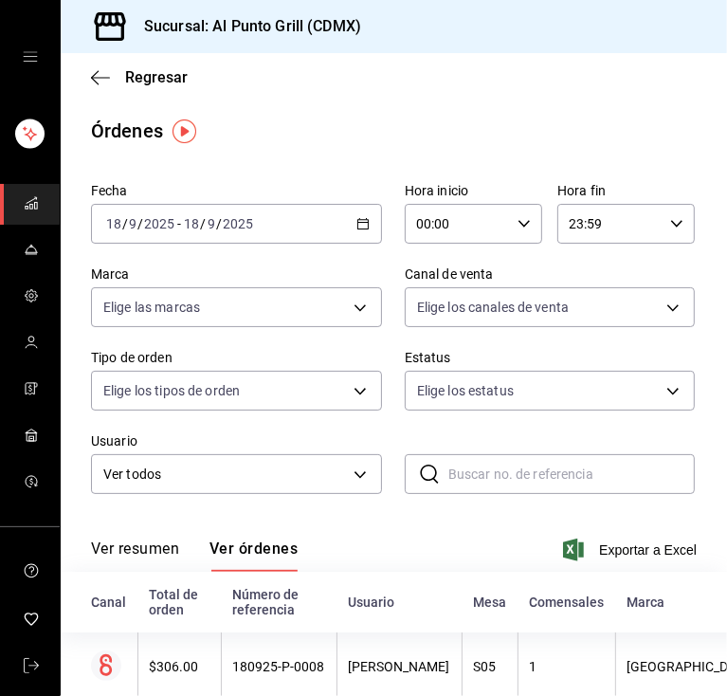
click at [213, 230] on input "9" at bounding box center [211, 223] width 9 height 15
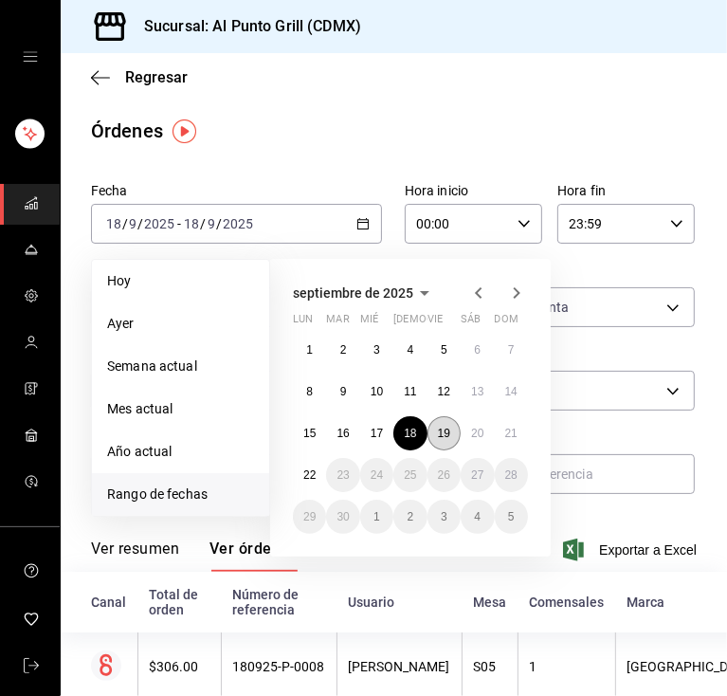
click at [448, 437] on abbr "19" at bounding box center [444, 433] width 12 height 13
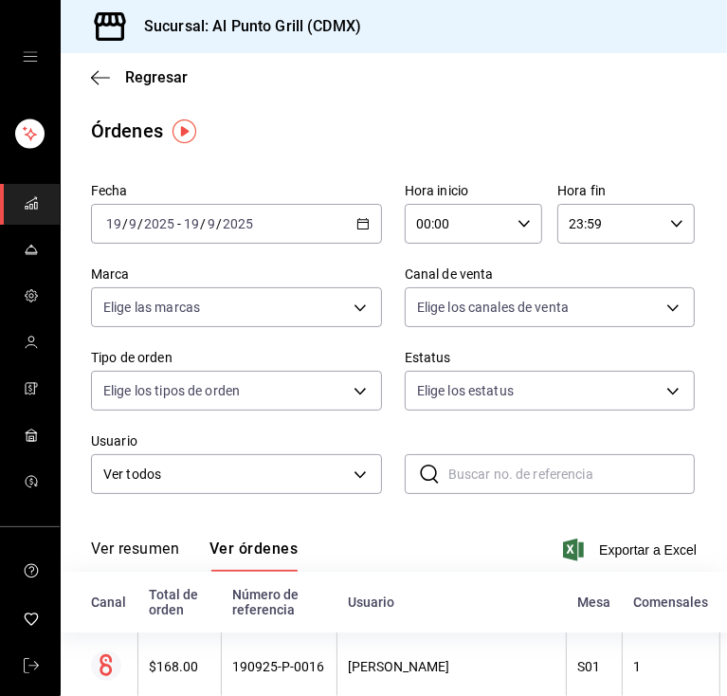
click at [239, 229] on input "2025" at bounding box center [238, 223] width 32 height 15
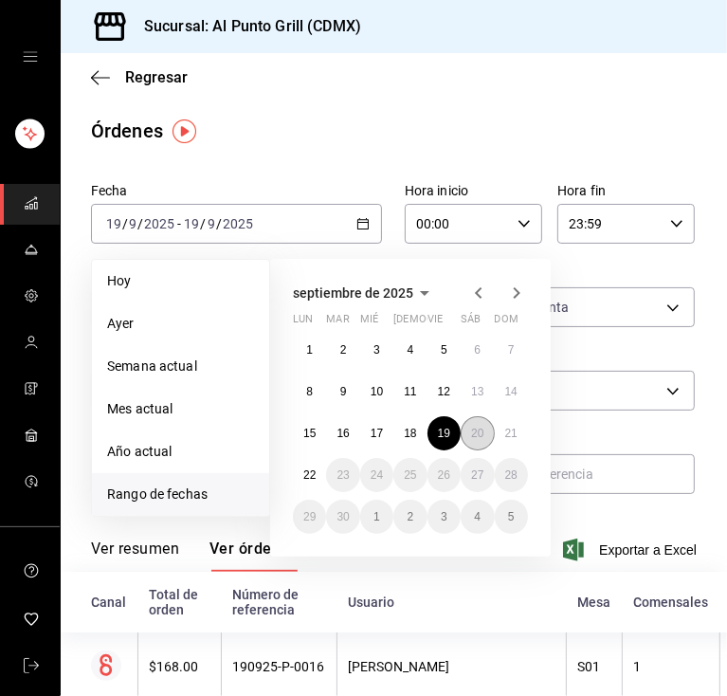
click at [474, 432] on abbr "20" at bounding box center [477, 433] width 12 height 13
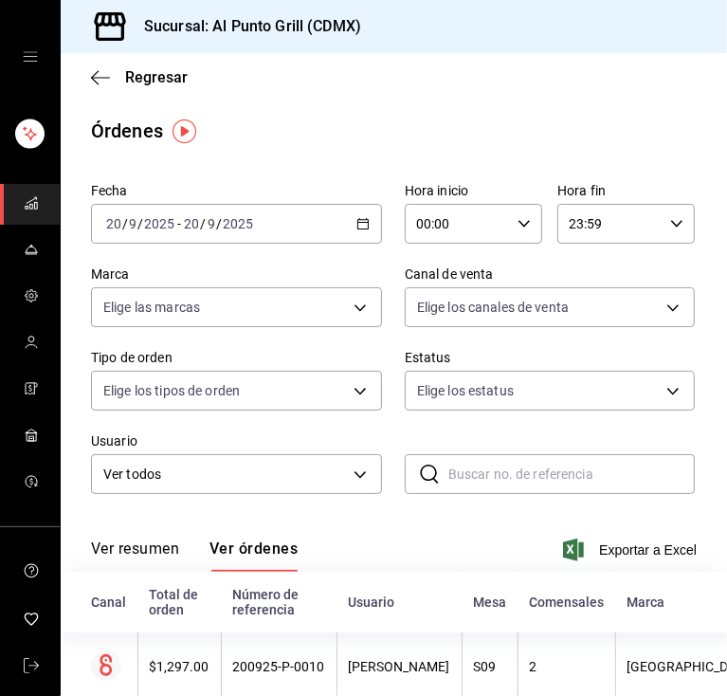
click at [209, 225] on input "9" at bounding box center [211, 223] width 9 height 15
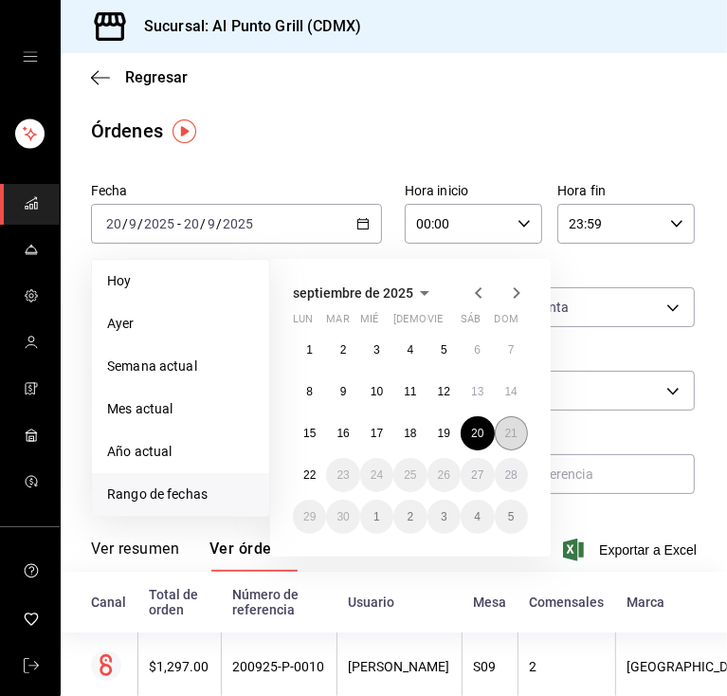
click at [511, 436] on abbr "21" at bounding box center [511, 433] width 12 height 13
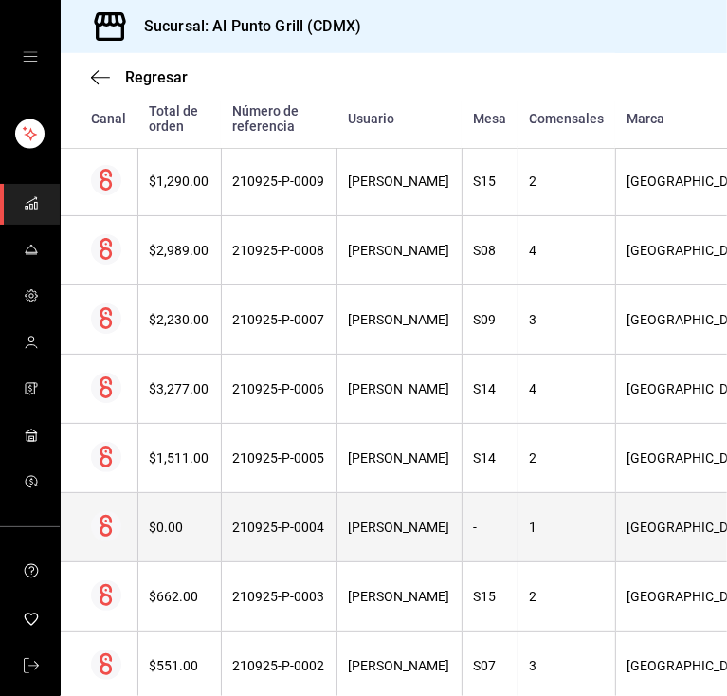
scroll to position [797, 0]
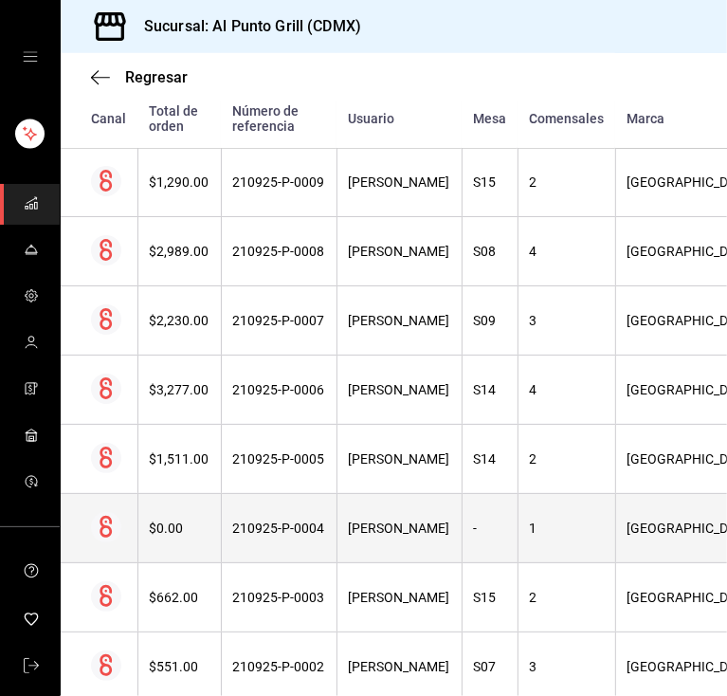
click at [450, 524] on div "[PERSON_NAME]" at bounding box center [399, 528] width 101 height 15
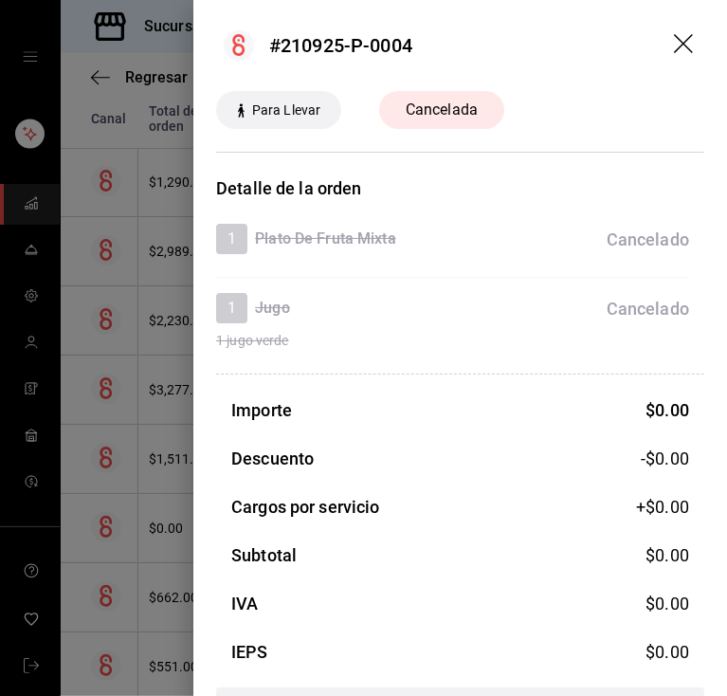
click at [674, 49] on icon "drag" at bounding box center [685, 45] width 23 height 23
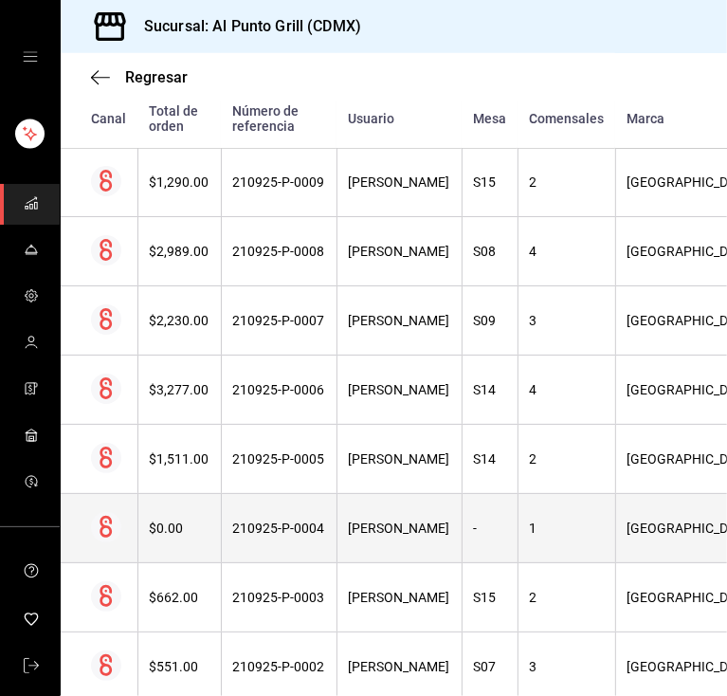
click at [289, 507] on th "210925-P-0004" at bounding box center [279, 528] width 116 height 69
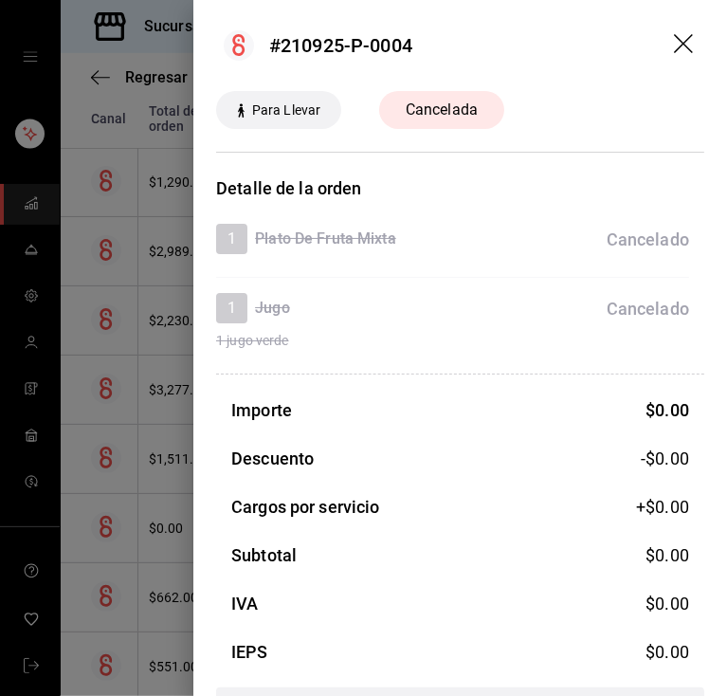
click at [674, 41] on icon "drag" at bounding box center [683, 43] width 19 height 19
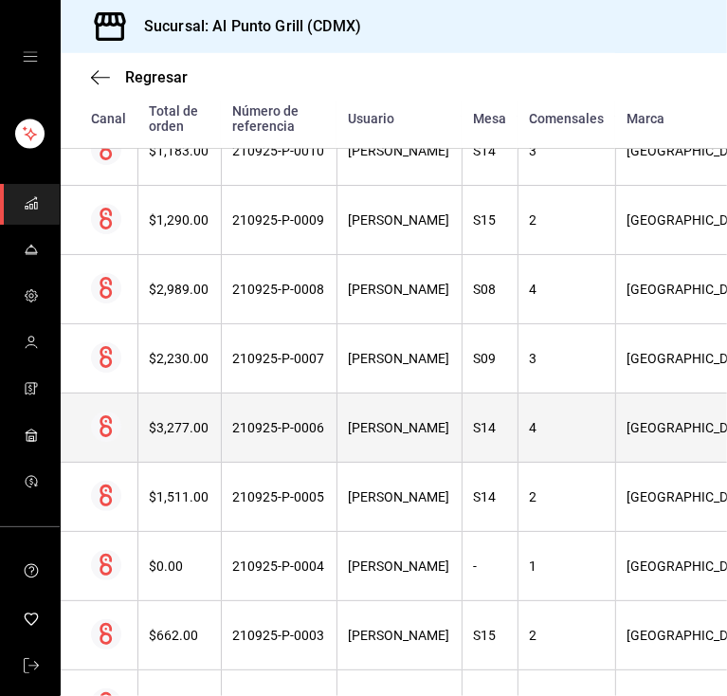
scroll to position [922, 0]
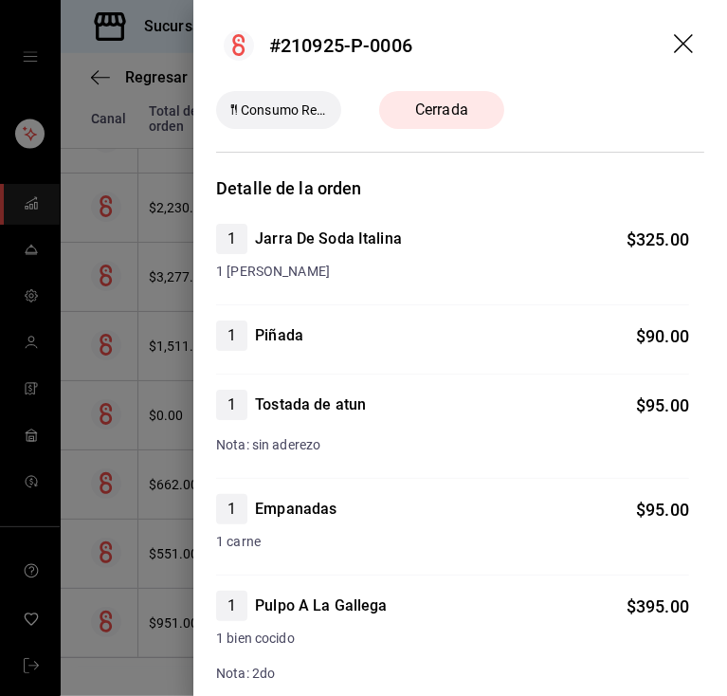
drag, startPoint x: 675, startPoint y: 44, endPoint x: 684, endPoint y: 49, distance: 10.3
click at [684, 49] on header "#210925-P-0006" at bounding box center [460, 45] width 534 height 91
click at [674, 35] on icon "drag" at bounding box center [685, 45] width 23 height 23
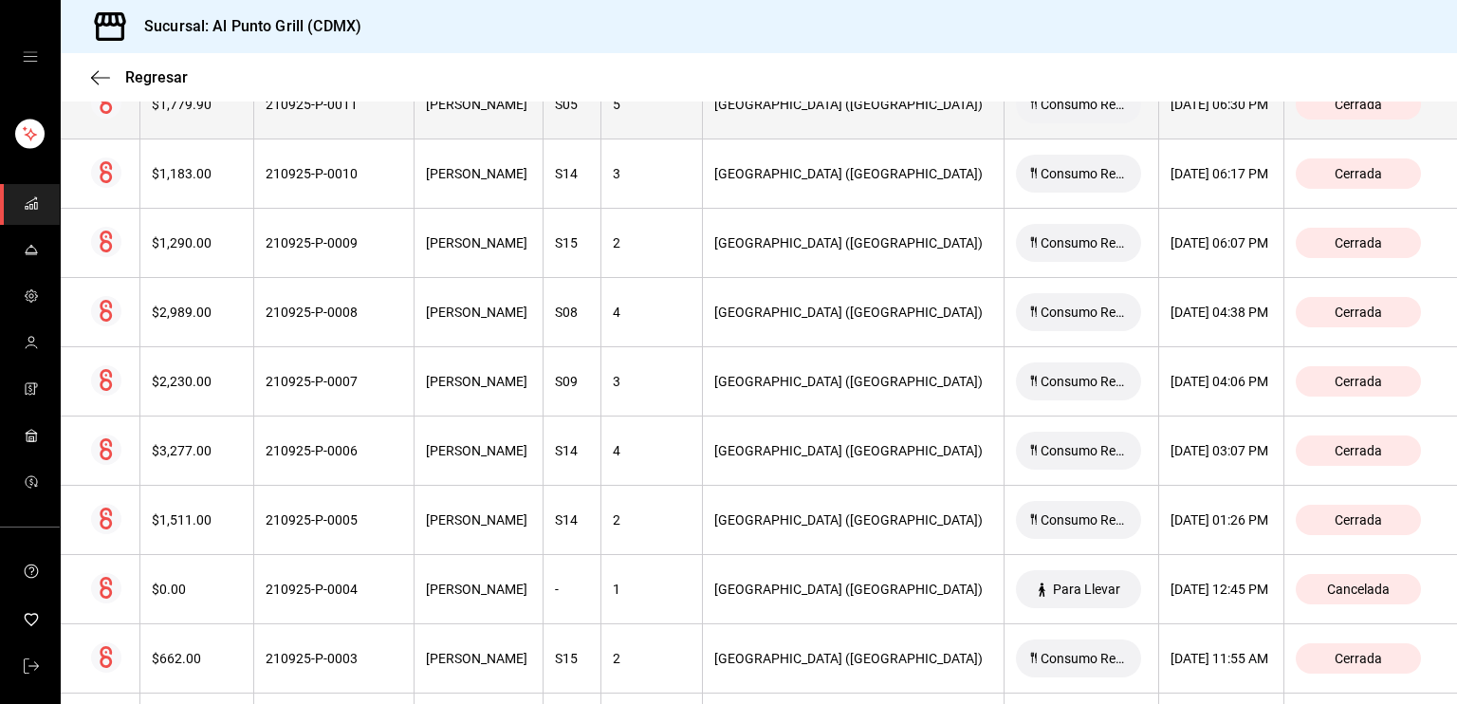
scroll to position [554, 0]
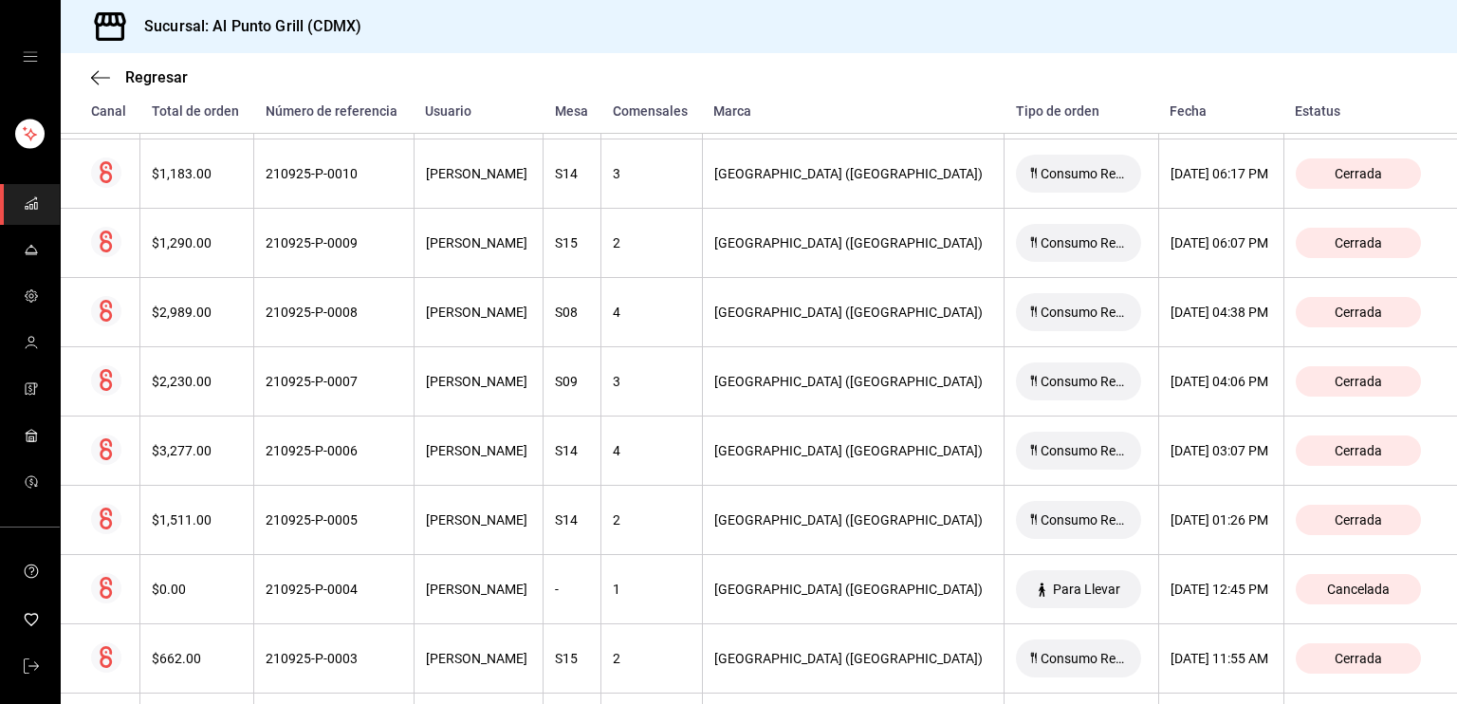
click at [23, 64] on icon "open drawer" at bounding box center [30, 56] width 15 height 15
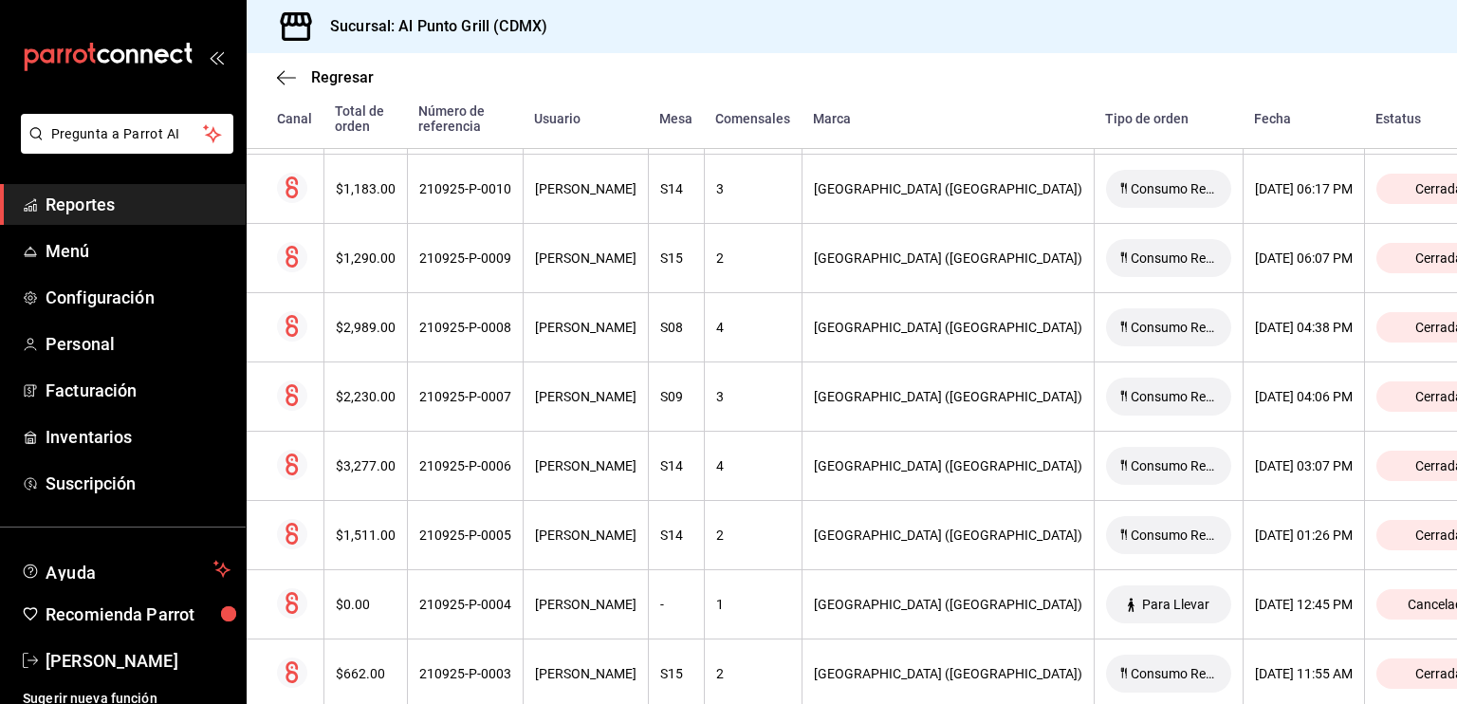
click at [24, 64] on icon "mailbox folders" at bounding box center [31, 59] width 14 height 22
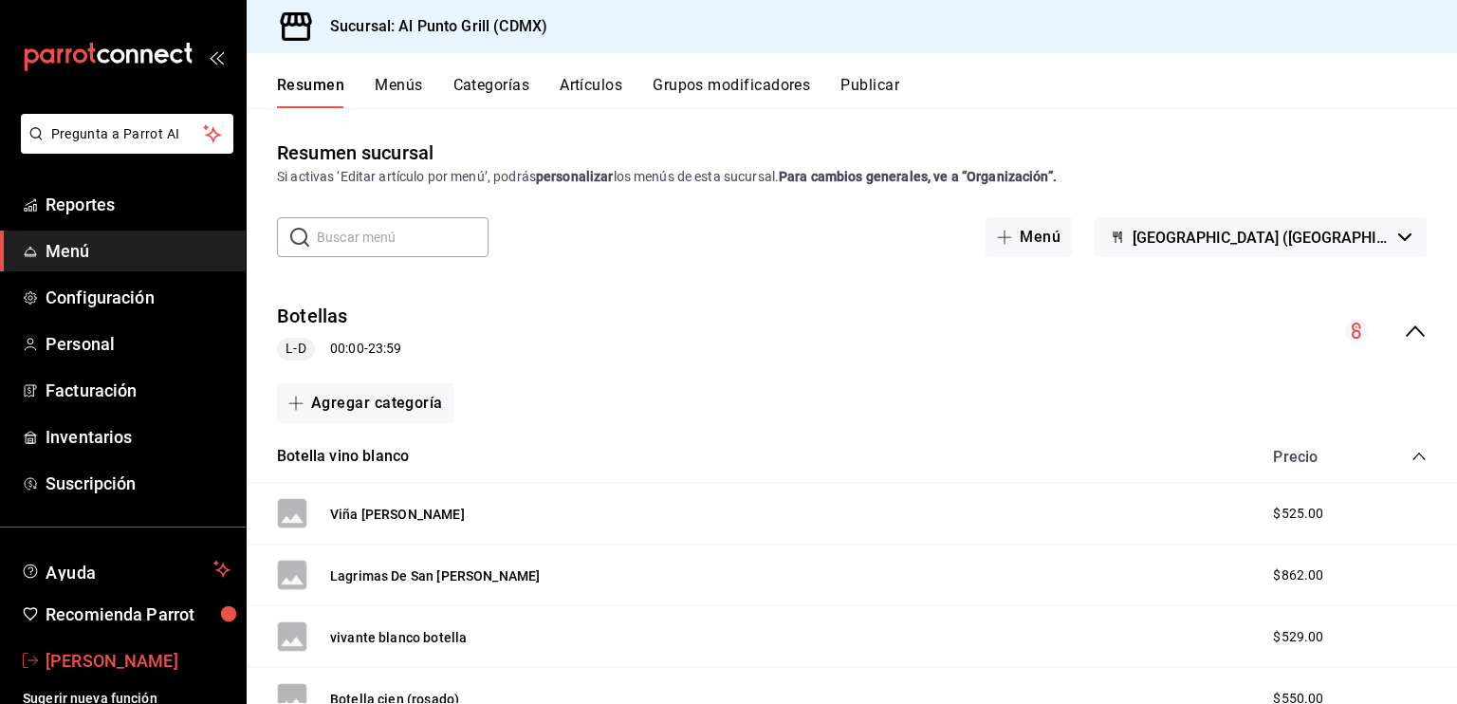
click at [82, 662] on span "[PERSON_NAME]" at bounding box center [138, 661] width 185 height 26
